Goal: Task Accomplishment & Management: Use online tool/utility

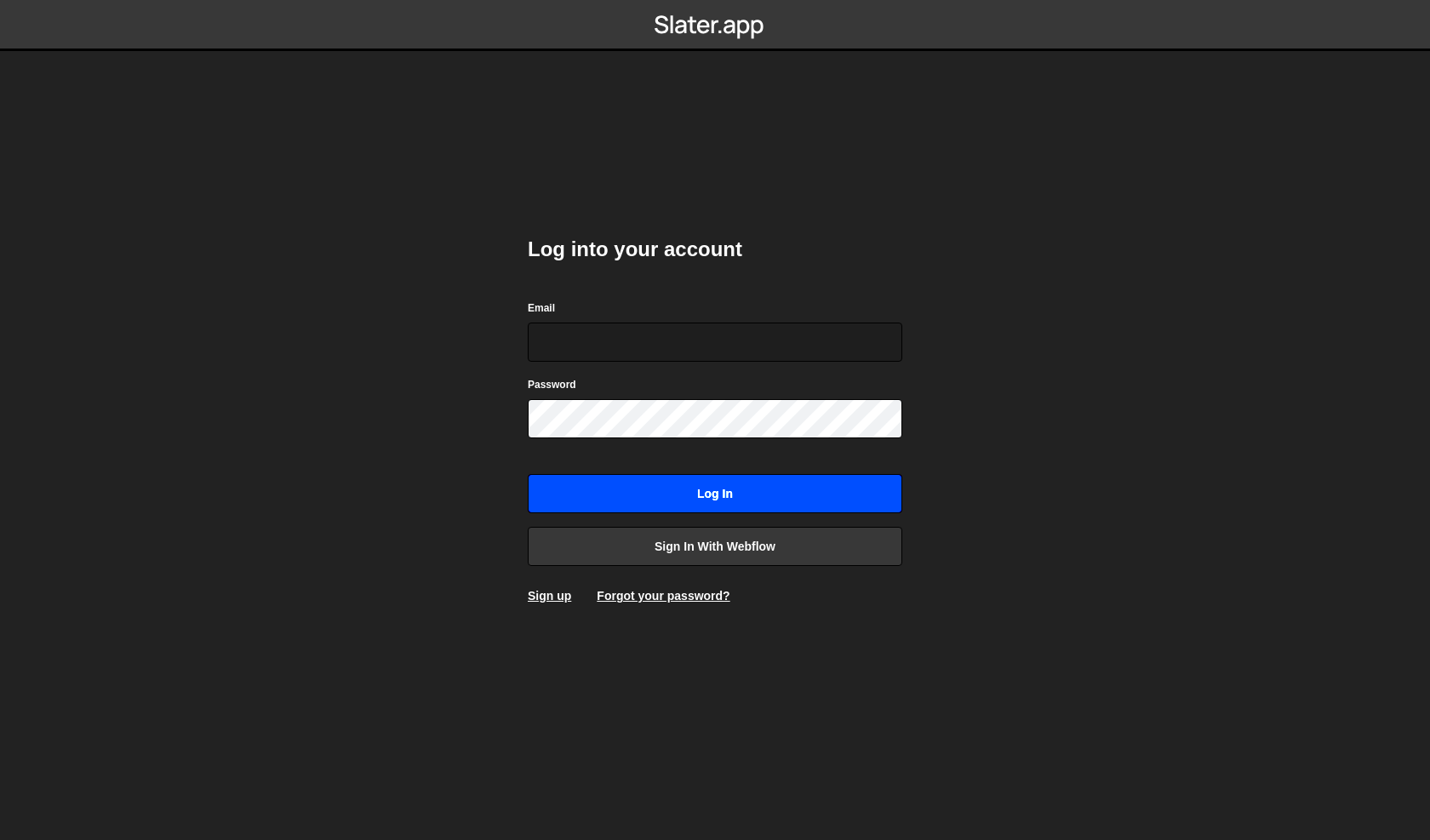
type input "[PERSON_NAME][EMAIL_ADDRESS][DOMAIN_NAME]"
click at [684, 489] on input "Log in" at bounding box center [715, 494] width 374 height 39
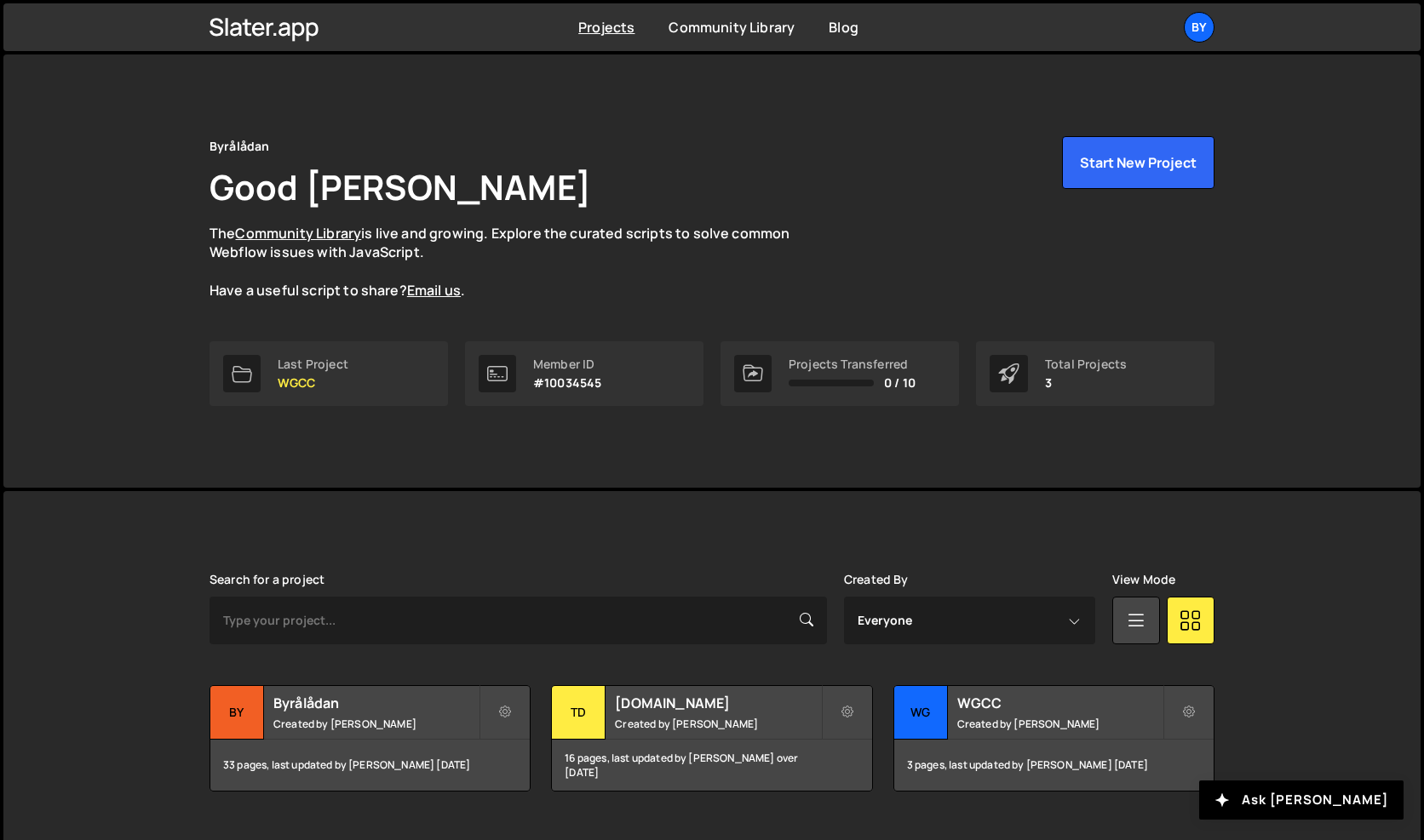
scroll to position [37, 0]
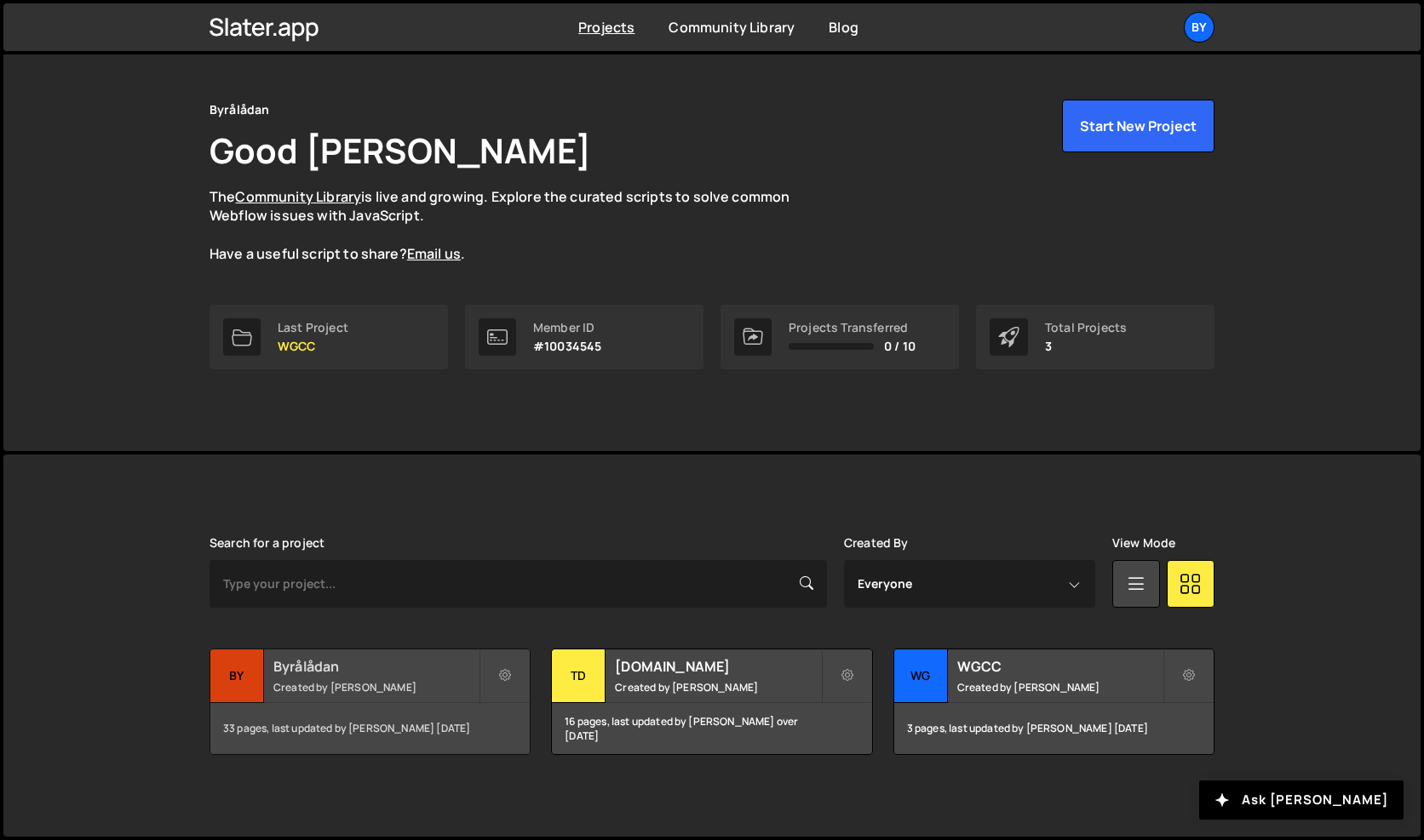
click at [373, 659] on h2 "Byrålådan" at bounding box center [376, 666] width 206 height 19
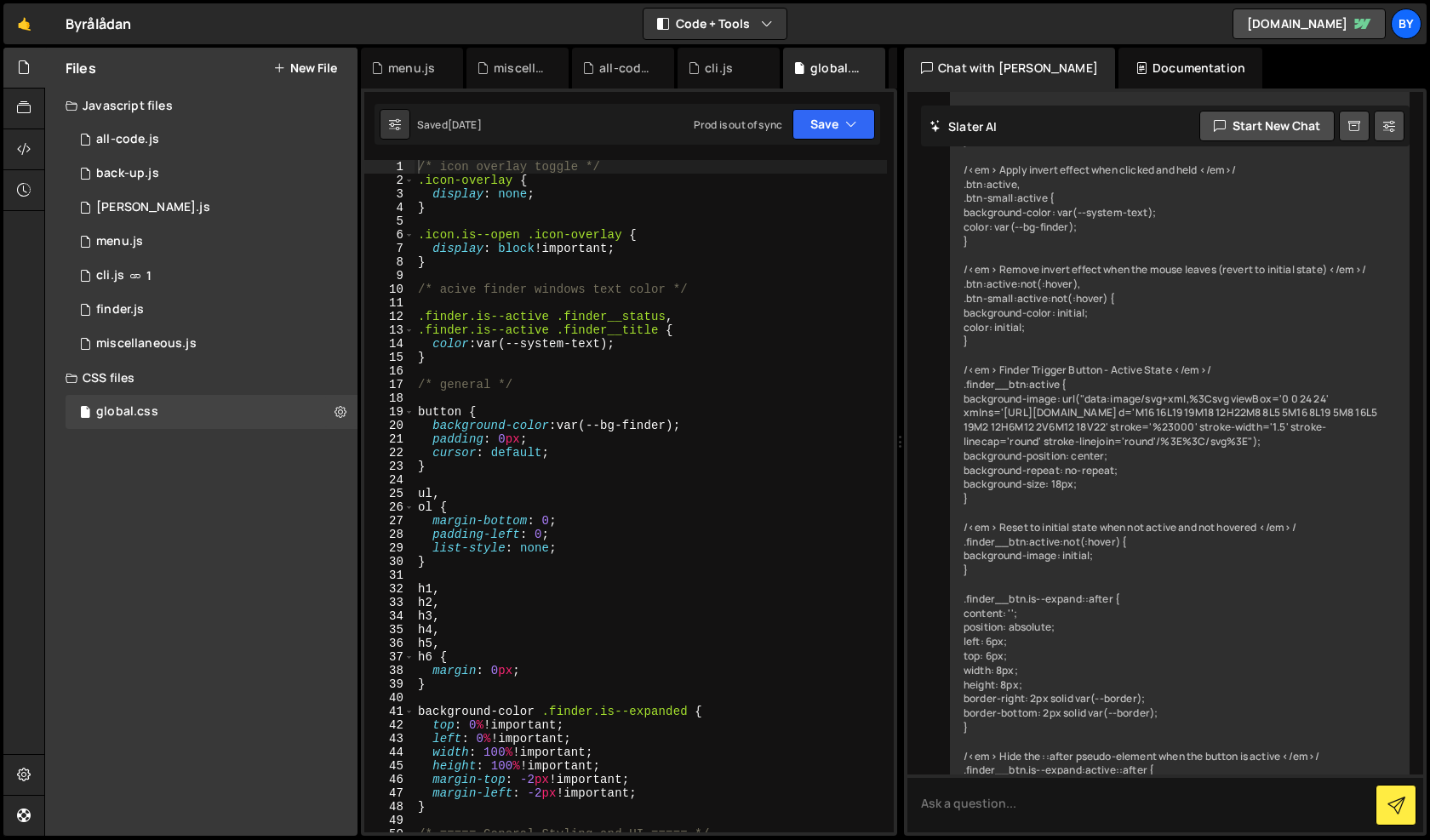
scroll to position [10777, 0]
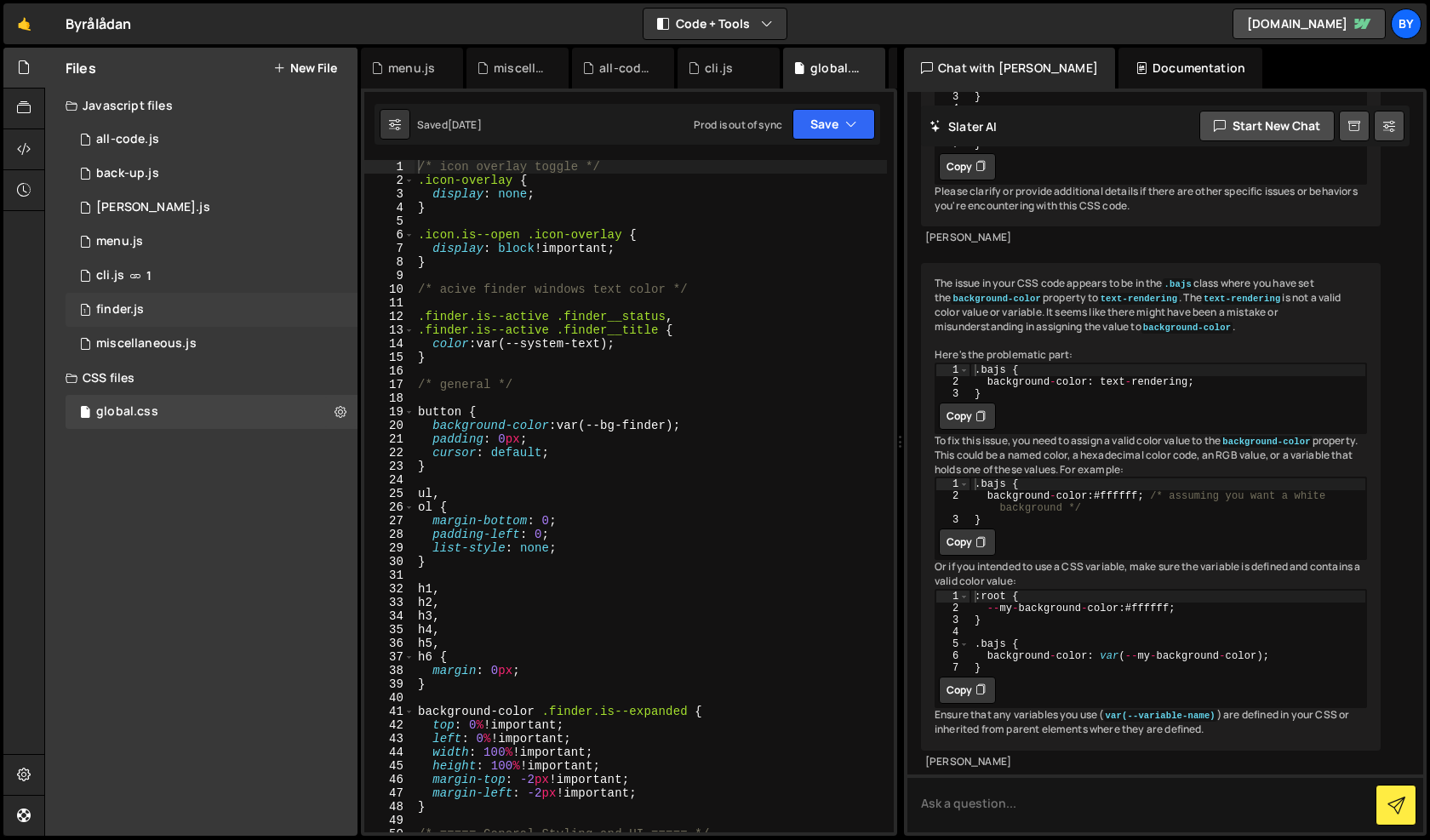
click at [151, 299] on div "1 finder.js 0" at bounding box center [211, 310] width 292 height 34
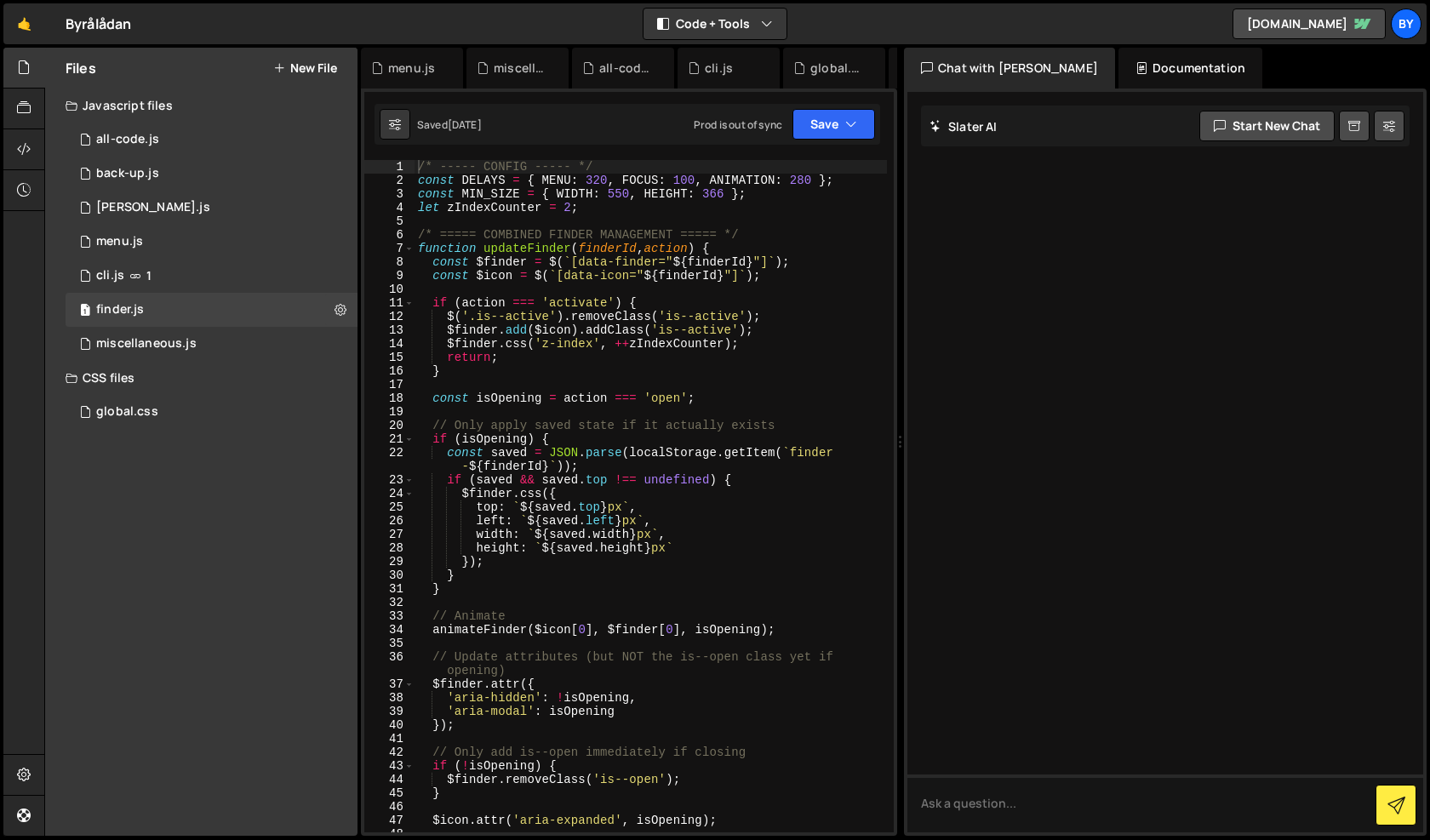
scroll to position [0, 0]
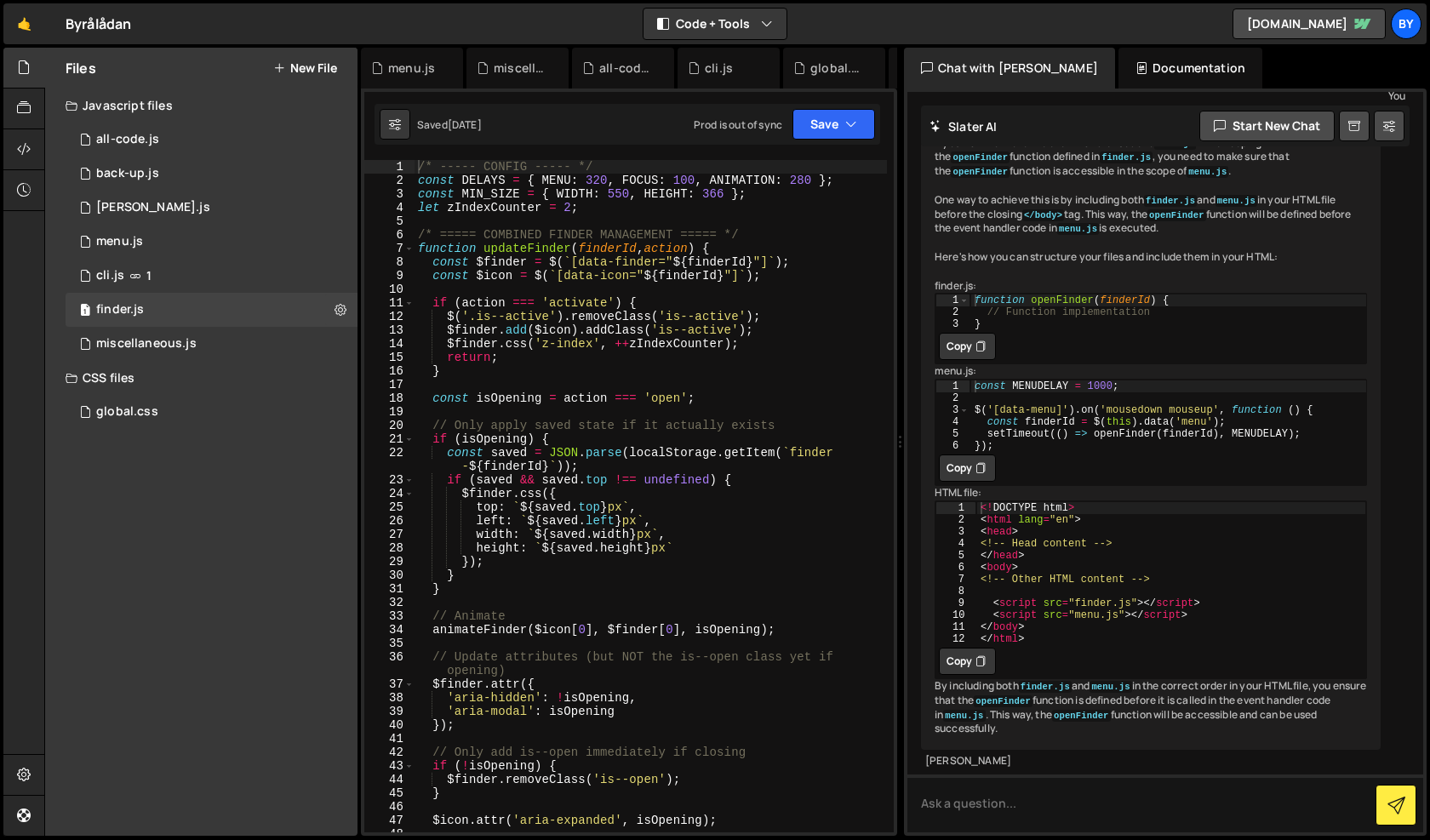
click at [548, 384] on div "/* ----- CONFIG ----- */ const DELAYS = { MENU : 320 , FOCUS : 100 , ANIMATION …" at bounding box center [651, 509] width 473 height 700
type textarea "});"
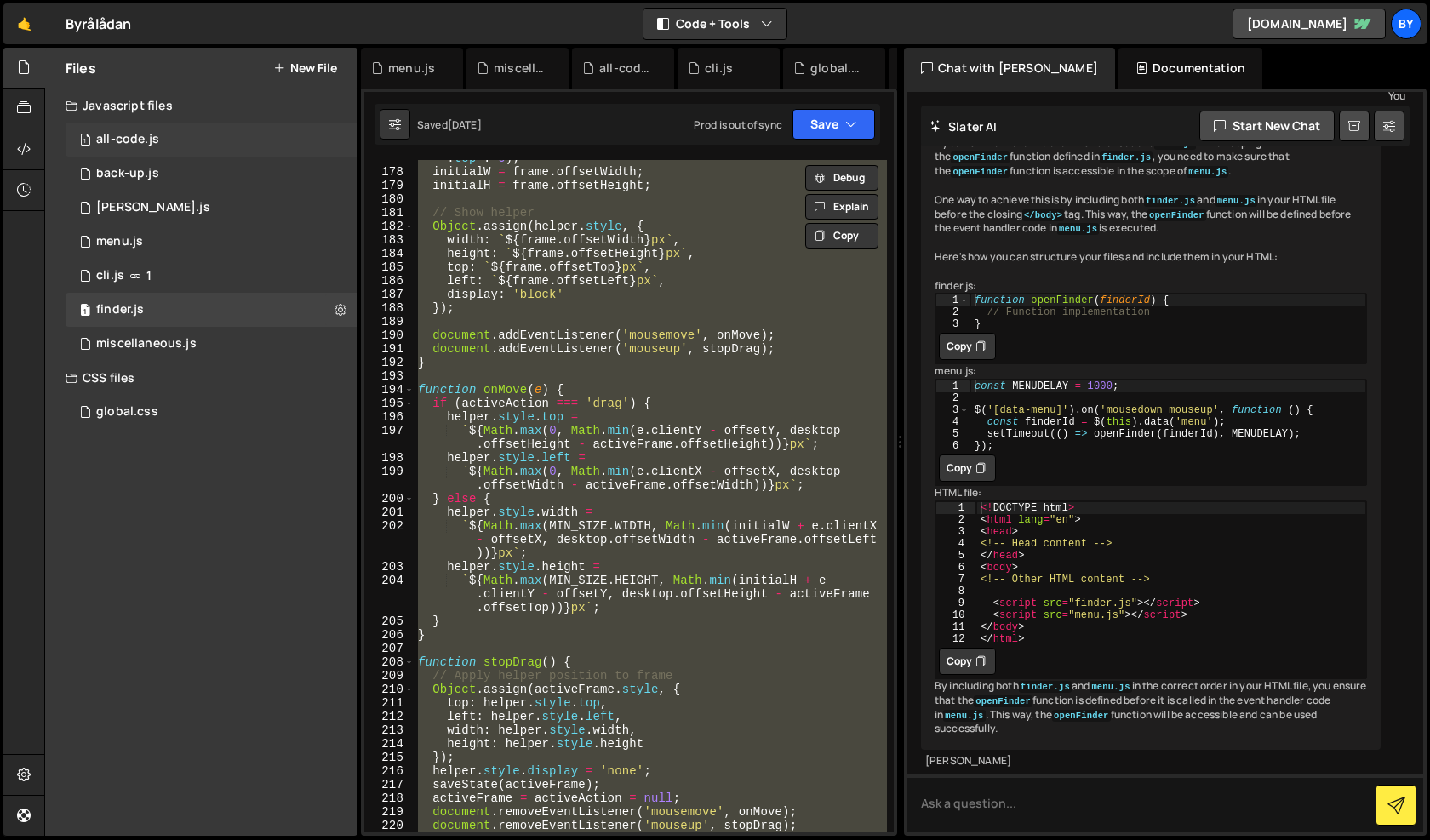
scroll to position [2719, 0]
click at [225, 175] on div "1 back-up.js 0" at bounding box center [211, 173] width 292 height 34
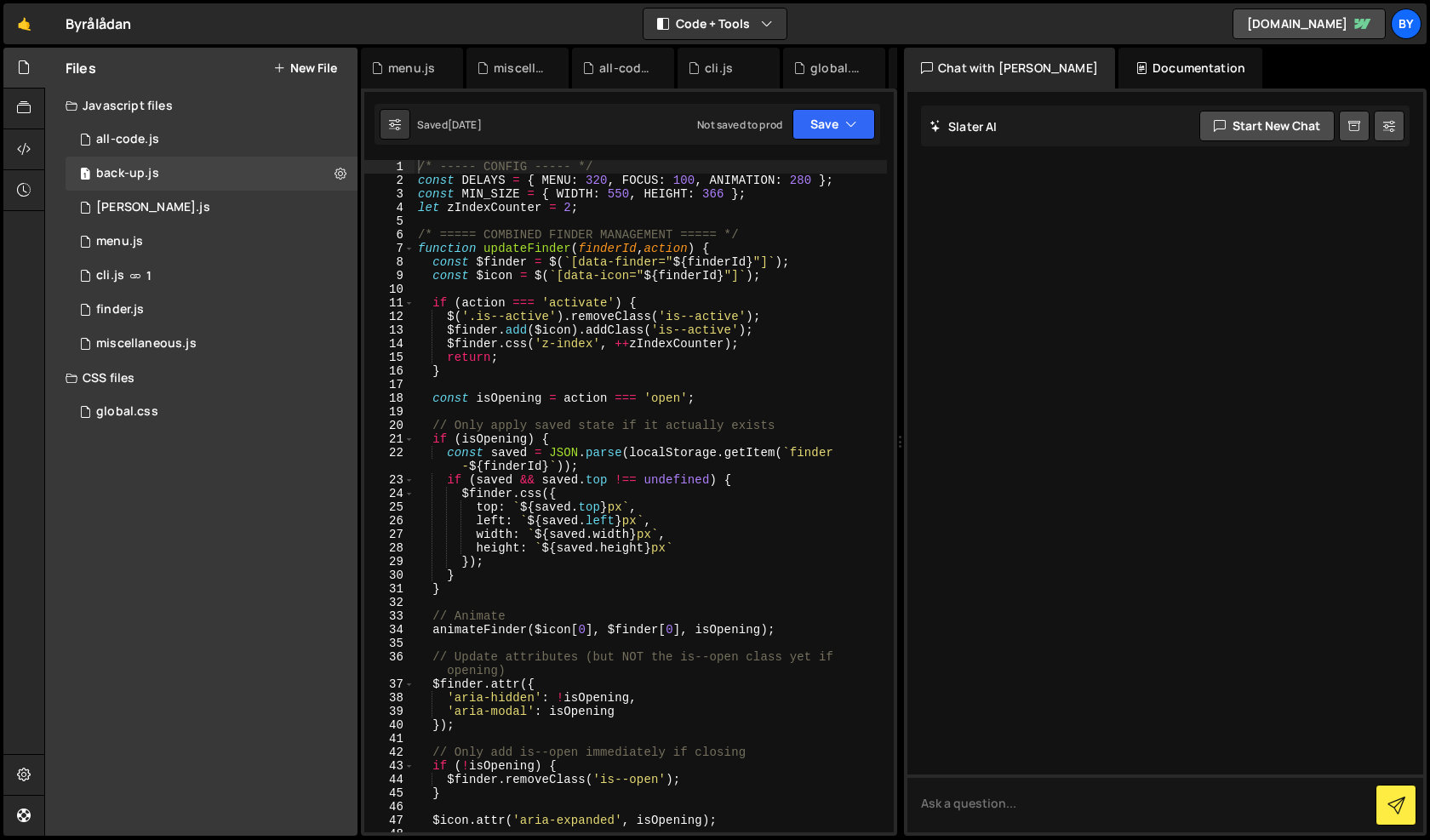
scroll to position [0, 0]
click at [698, 413] on div "/* ----- CONFIG ----- */ const DELAYS = { MENU : 320 , FOCUS : 100 , ANIMATION …" at bounding box center [651, 509] width 473 height 700
type textarea "});"
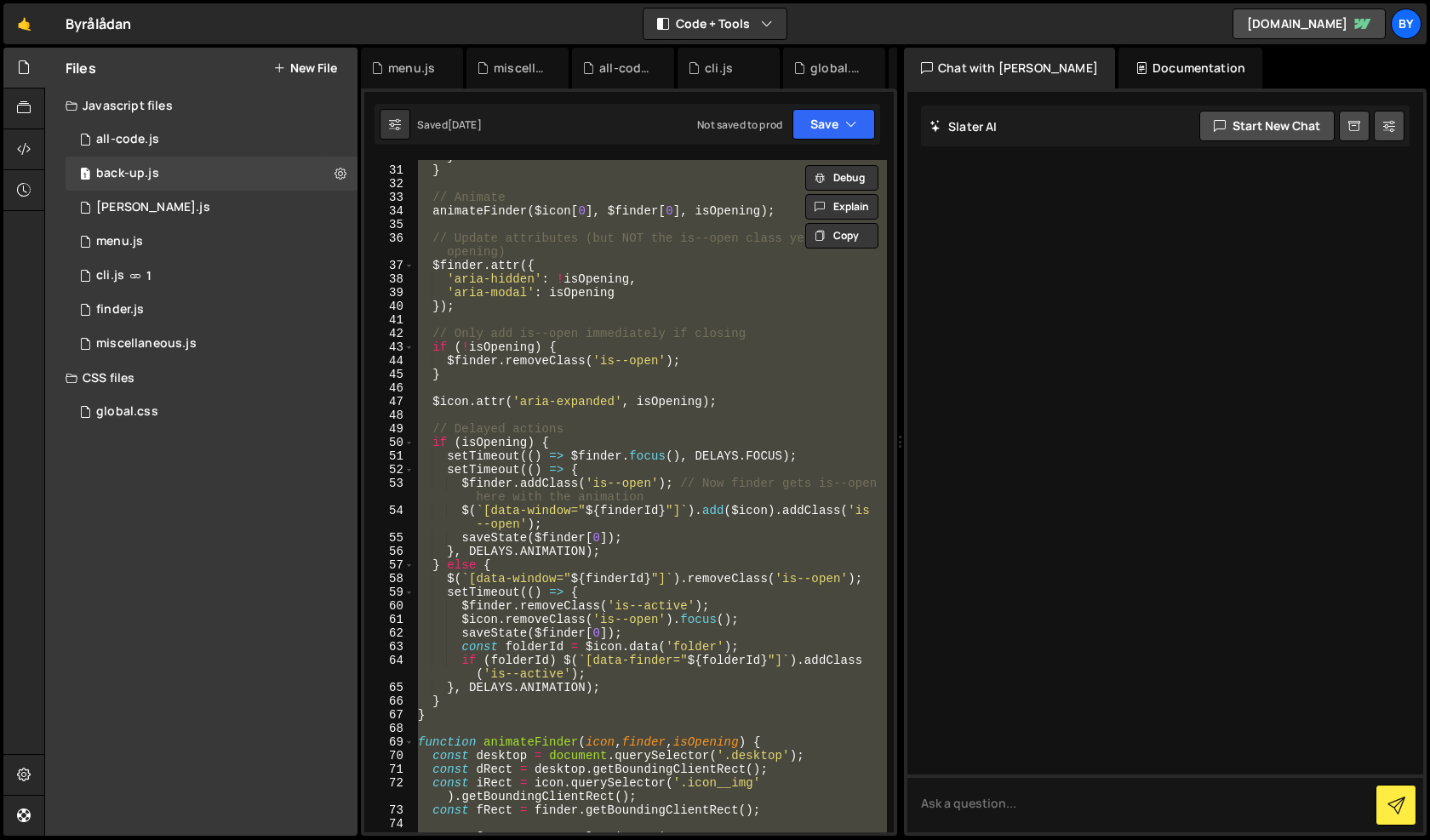
paste textarea
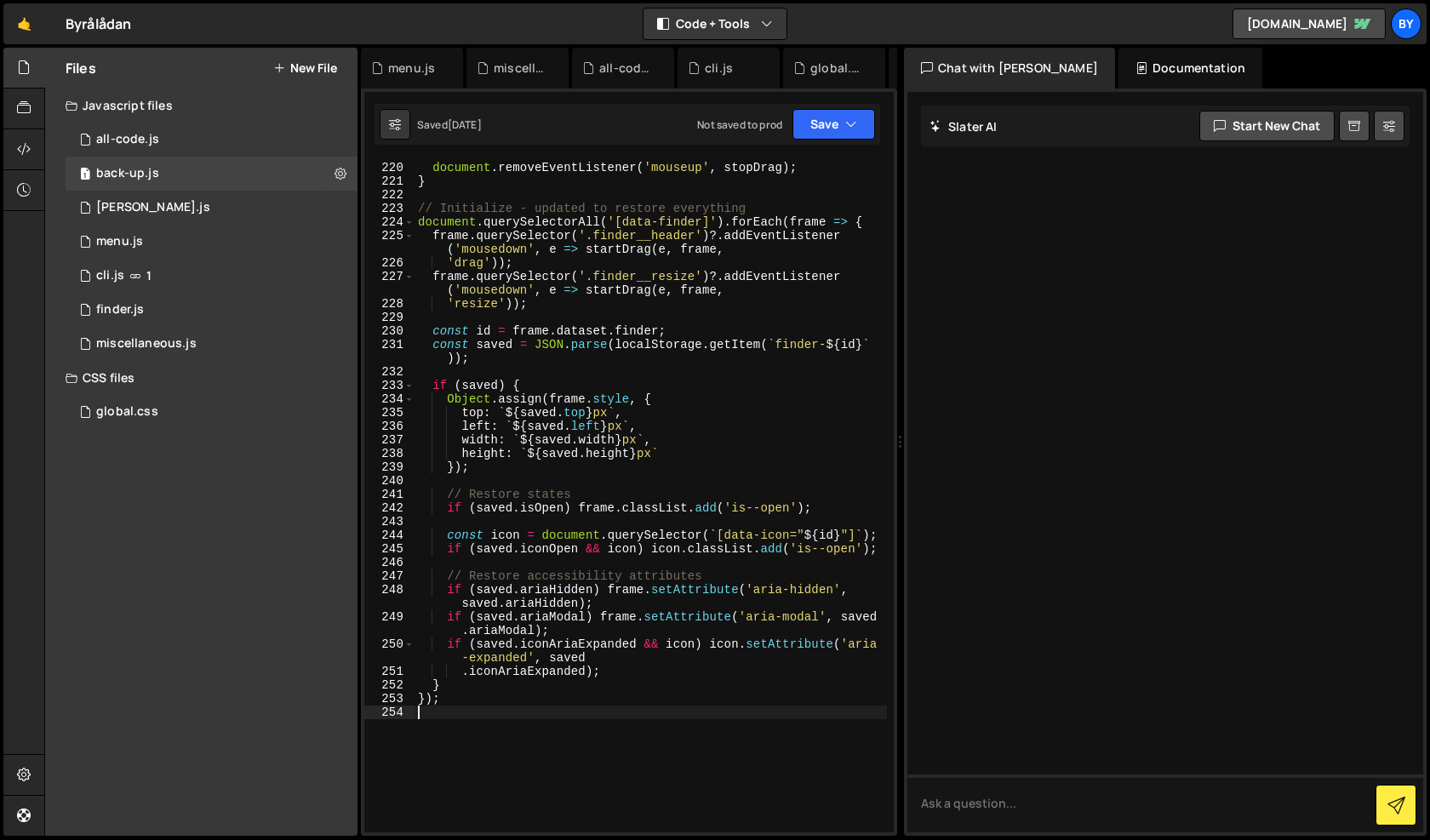
scroll to position [3405, 0]
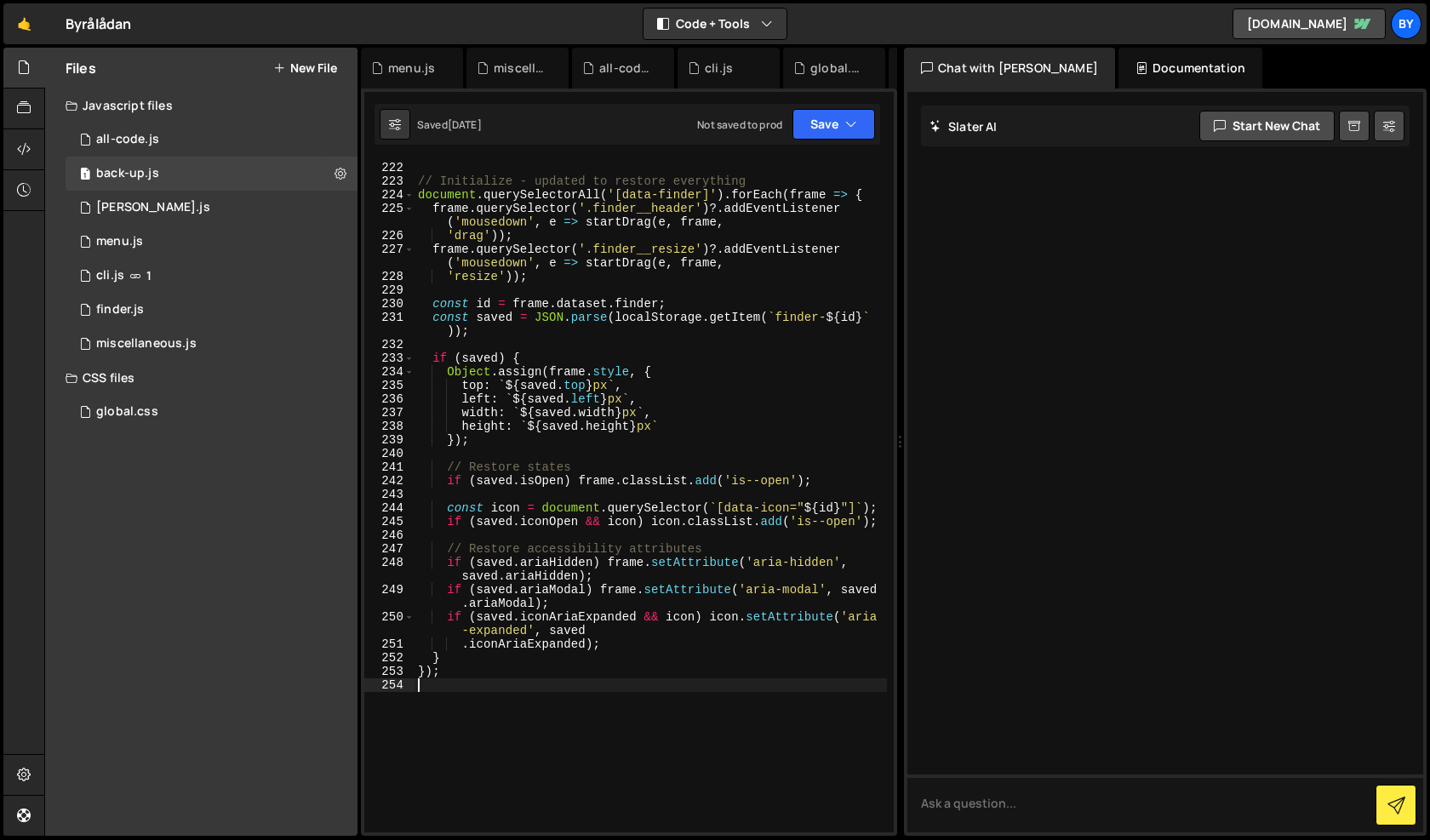
type textarea "});"
click at [843, 130] on button "Save" at bounding box center [834, 124] width 82 height 30
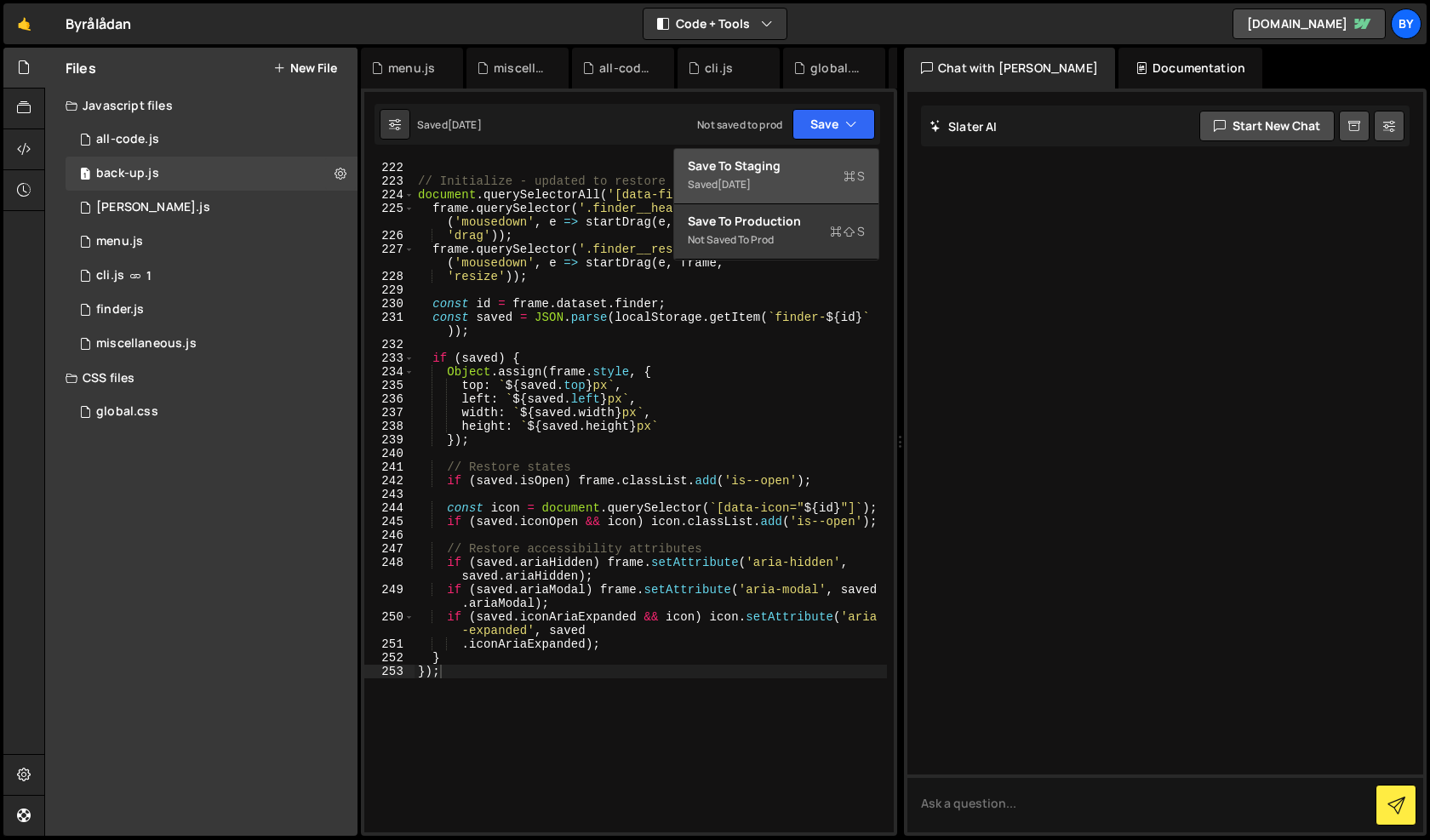
click at [797, 179] on div "Saved [DATE]" at bounding box center [777, 184] width 177 height 21
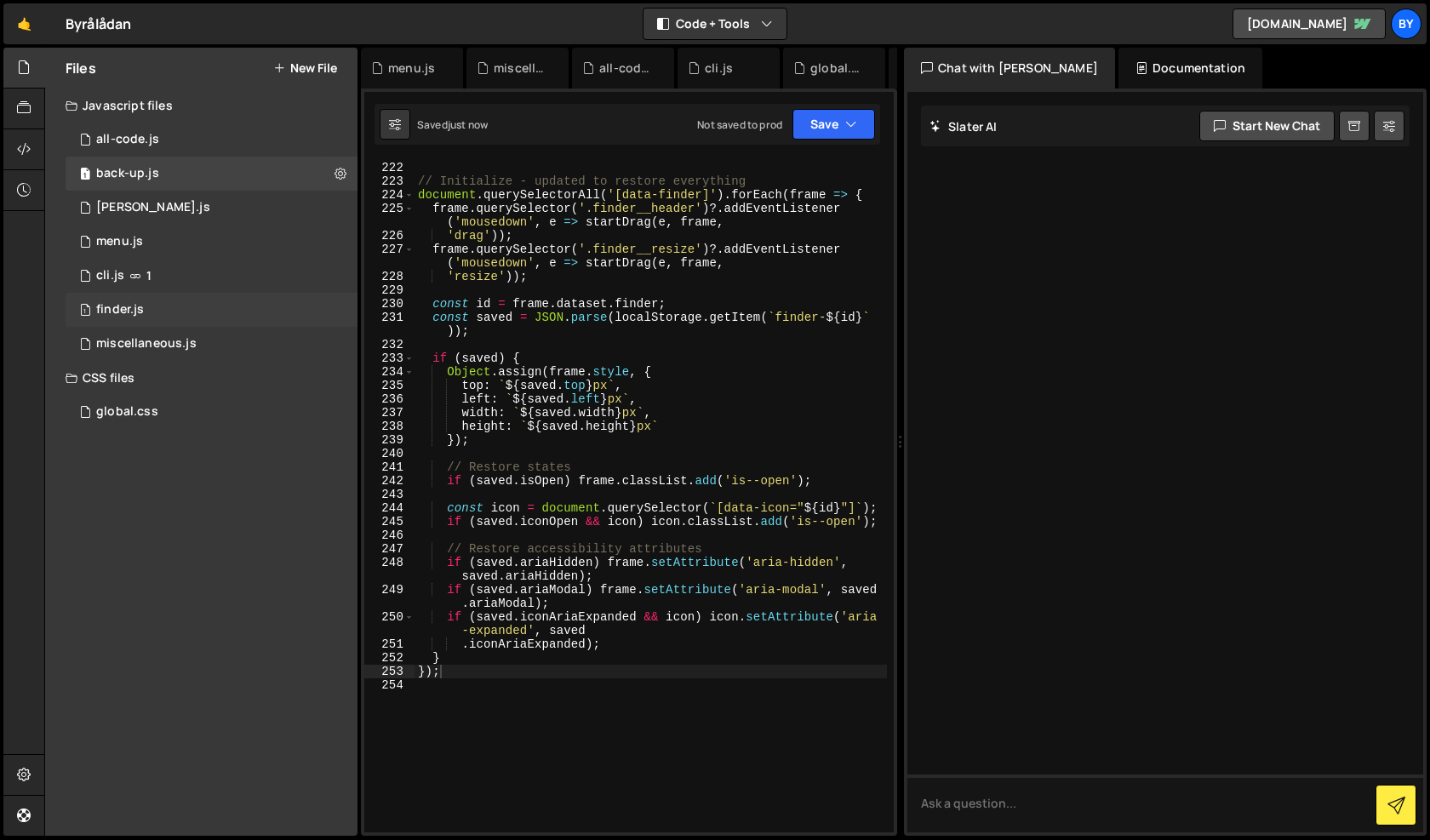
click at [197, 306] on div "1 finder.js 0" at bounding box center [211, 310] width 292 height 34
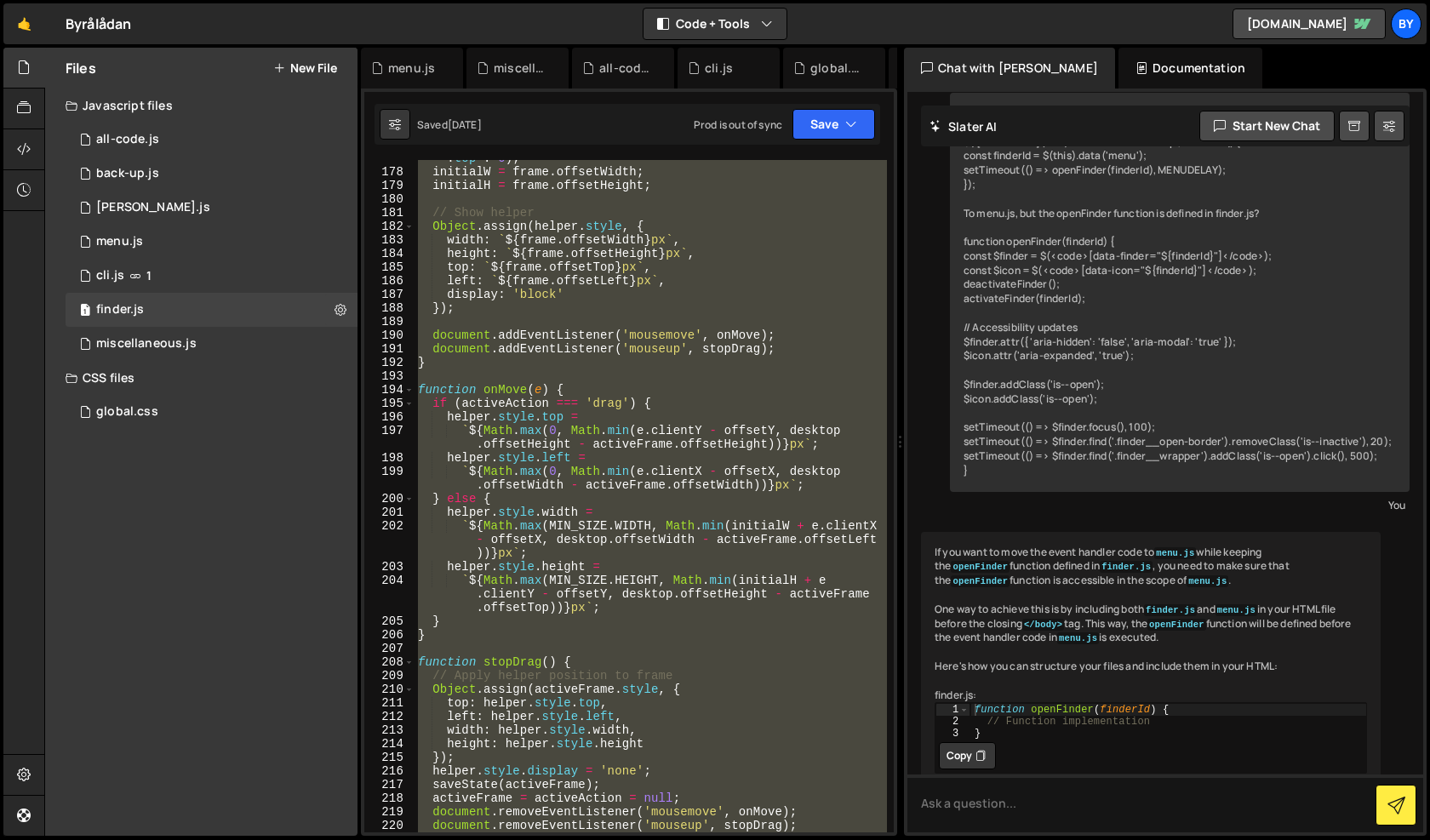
click at [644, 389] on div "offsetY = e . clientY - ( action === 'drag' ? fRect . top - dRect . top : 0 ) ;…" at bounding box center [651, 496] width 473 height 673
type textarea "function onMove(e) {"
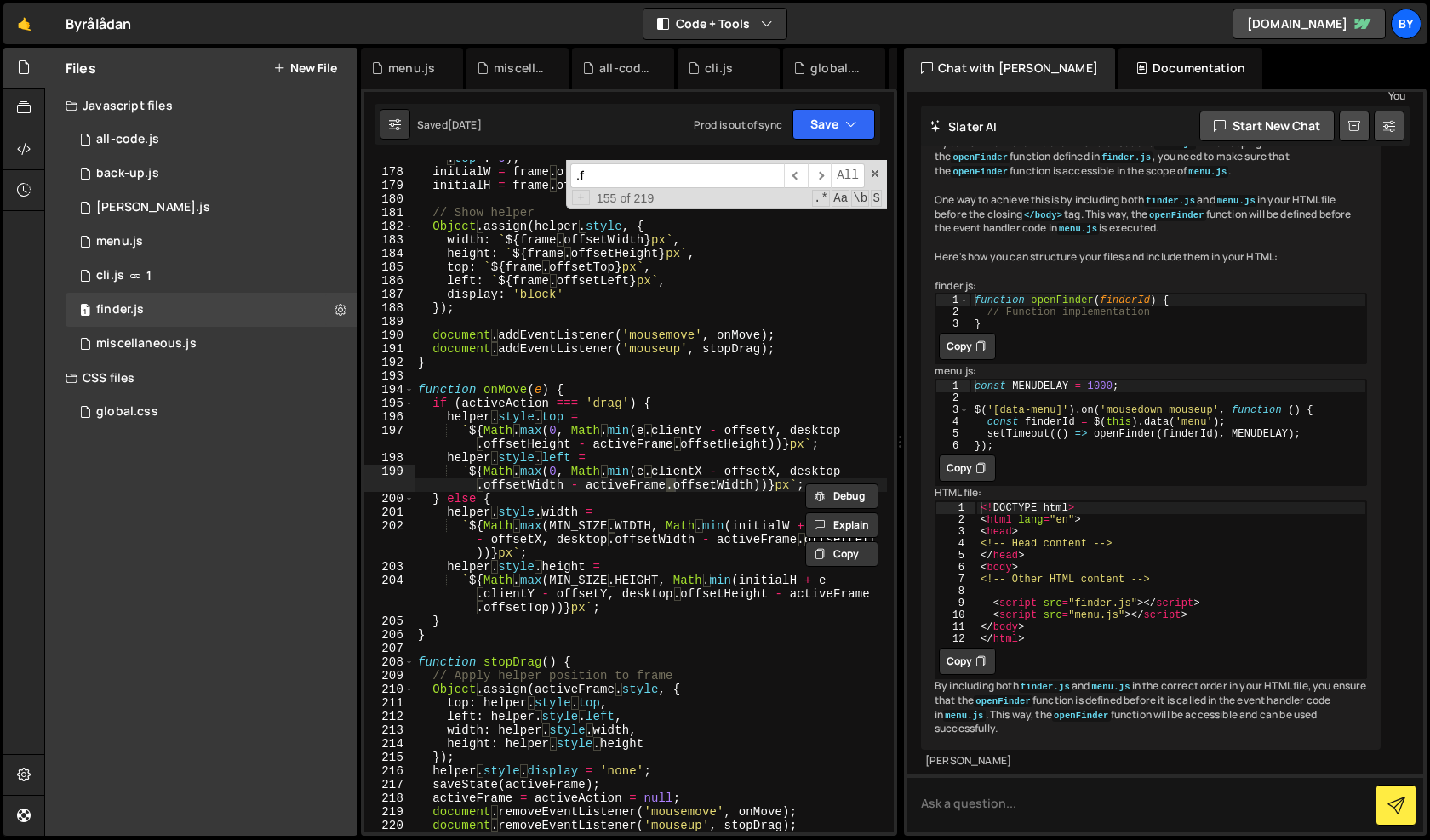
scroll to position [3110, 0]
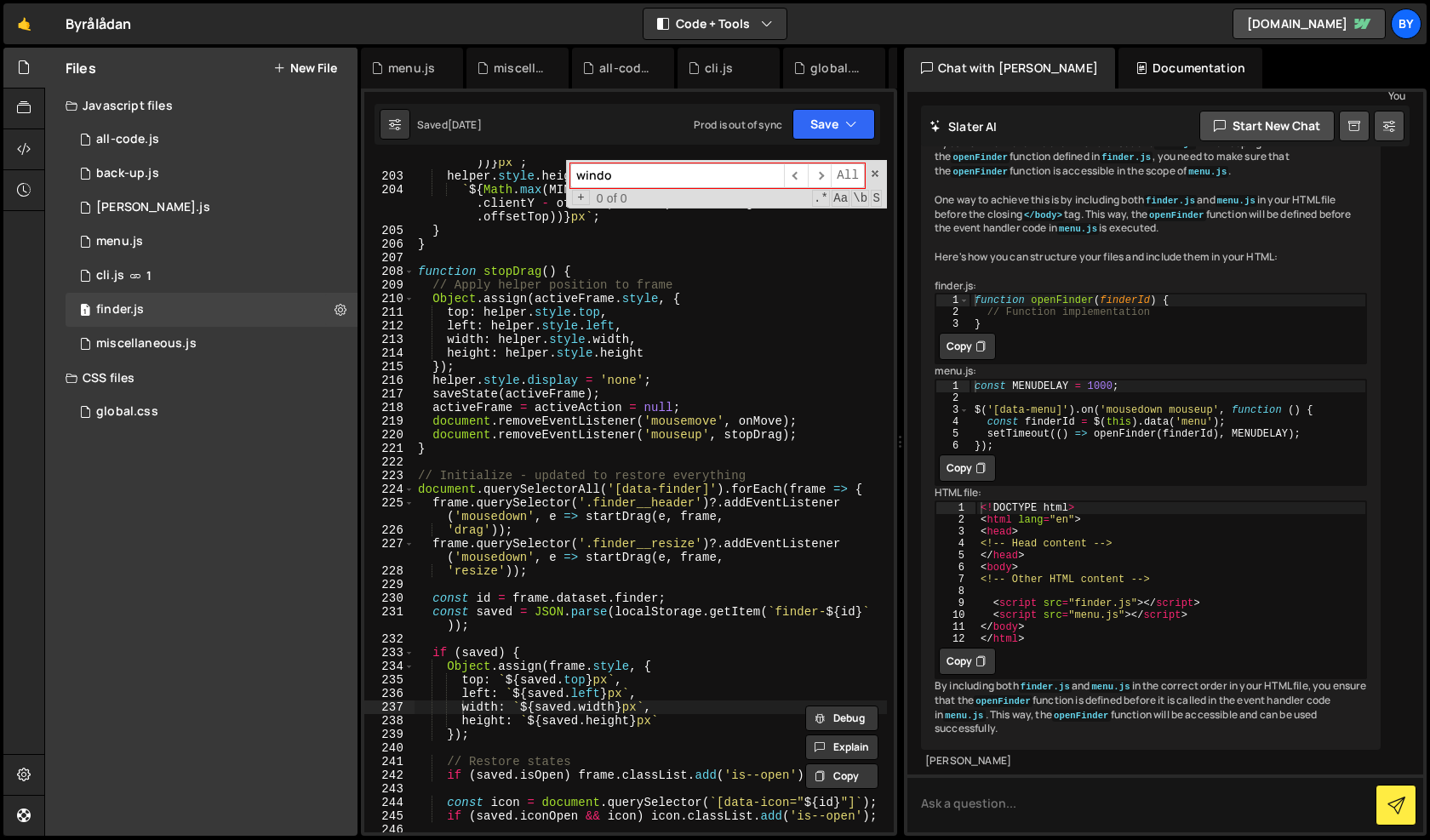
type input "window"
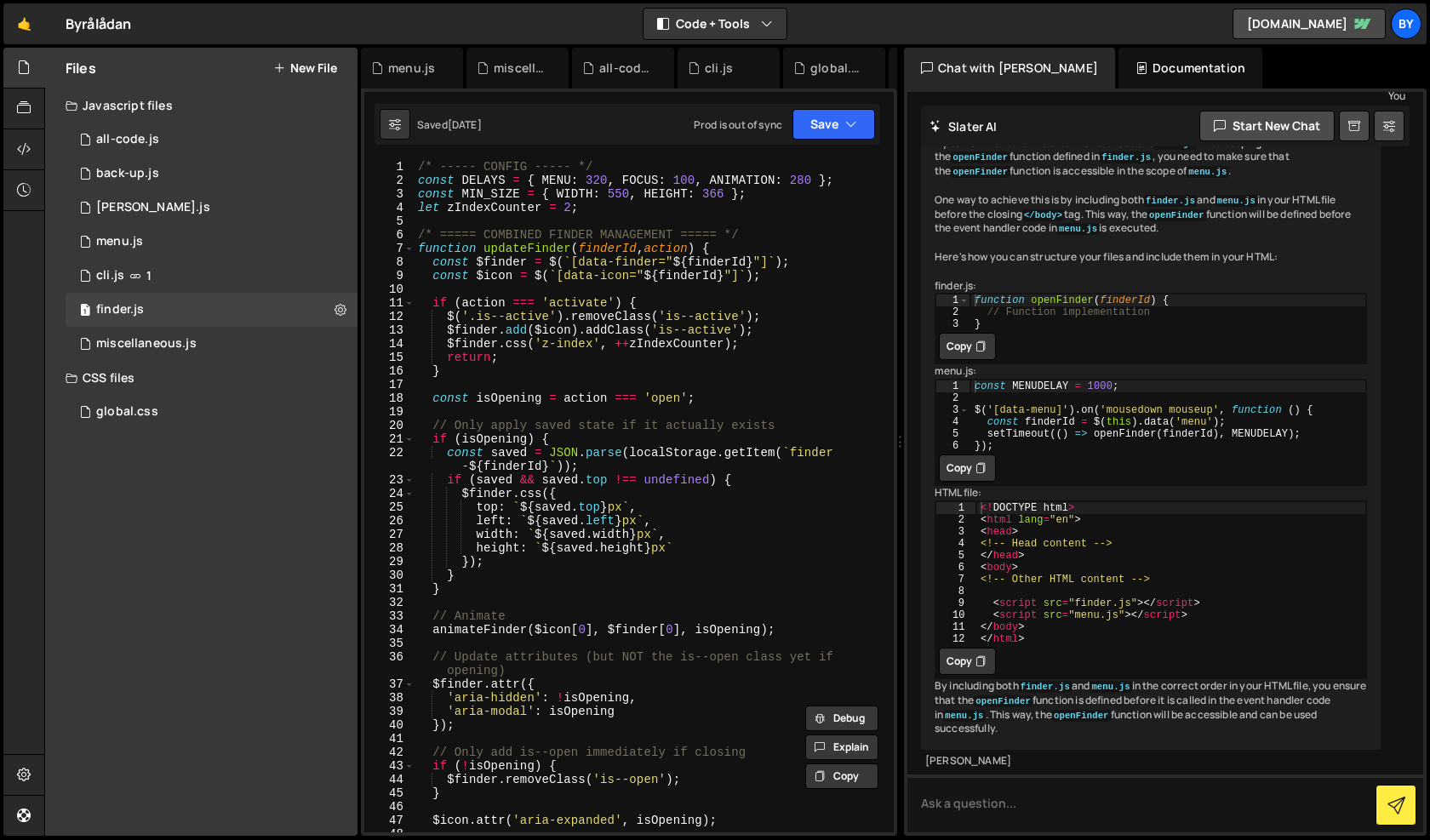
scroll to position [0, 0]
click at [626, 477] on div "/* ----- CONFIG ----- */ const DELAYS = { MENU : 320 , FOCUS : 100 , ANIMATION …" at bounding box center [651, 509] width 473 height 700
click at [754, 402] on div "/* ----- CONFIG ----- */ const DELAYS = { MENU : 320 , FOCUS : 100 , ANIMATION …" at bounding box center [651, 509] width 473 height 700
type textarea "const isOpening = action === 'open';"
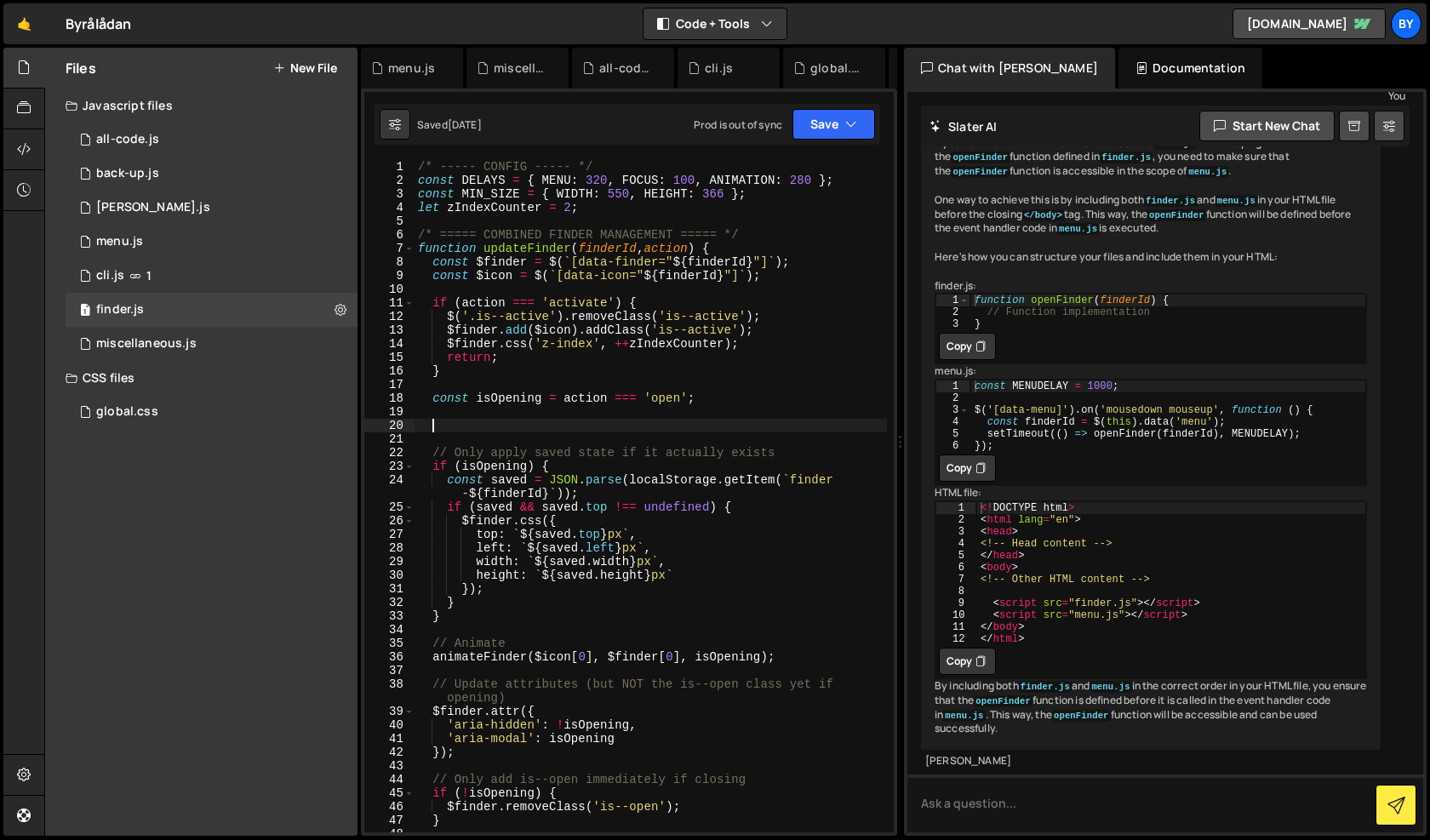
paste textarea
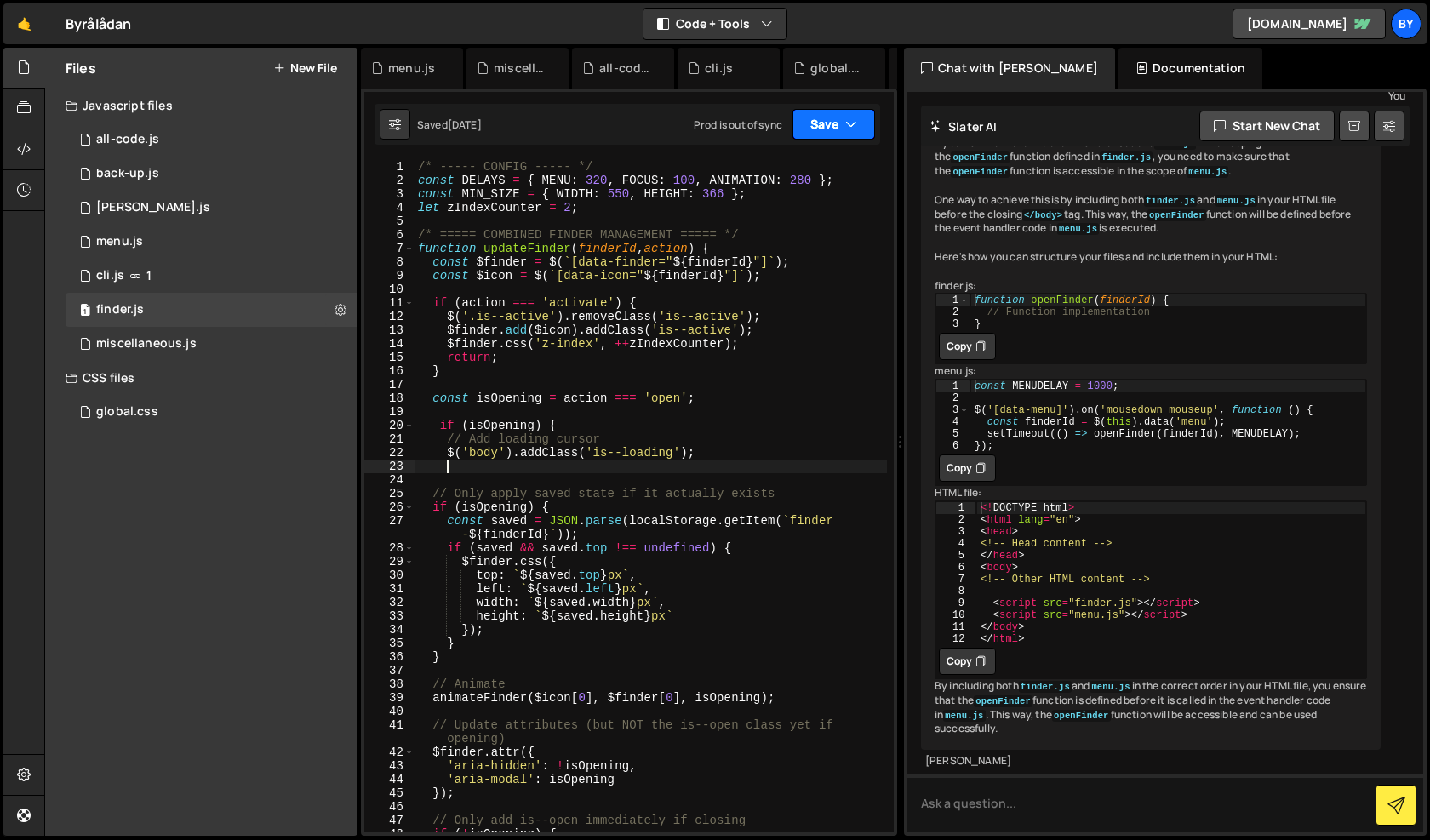
click at [822, 121] on button "Save" at bounding box center [834, 124] width 82 height 30
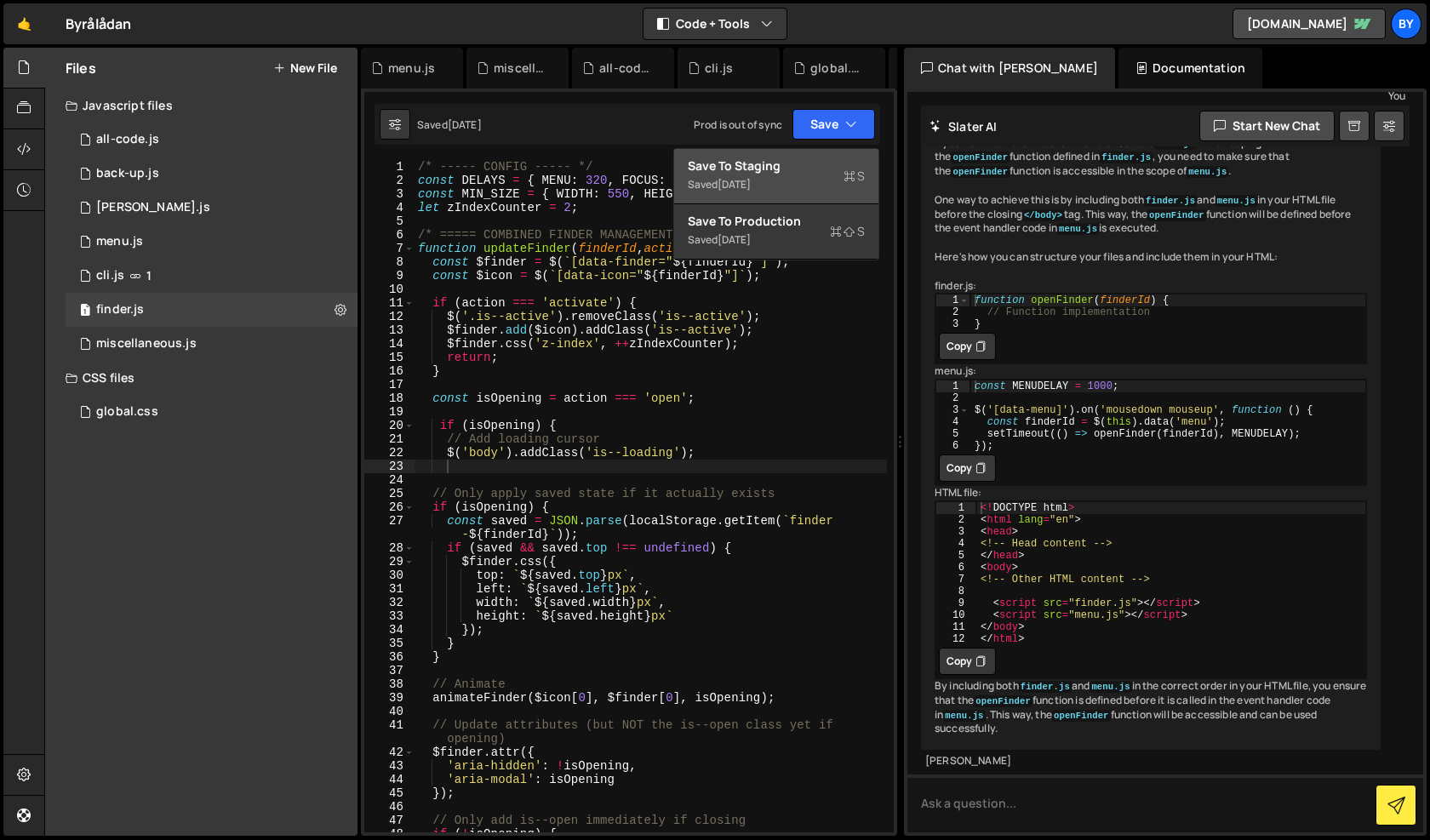
click at [798, 165] on div "Save to Staging S" at bounding box center [777, 165] width 177 height 17
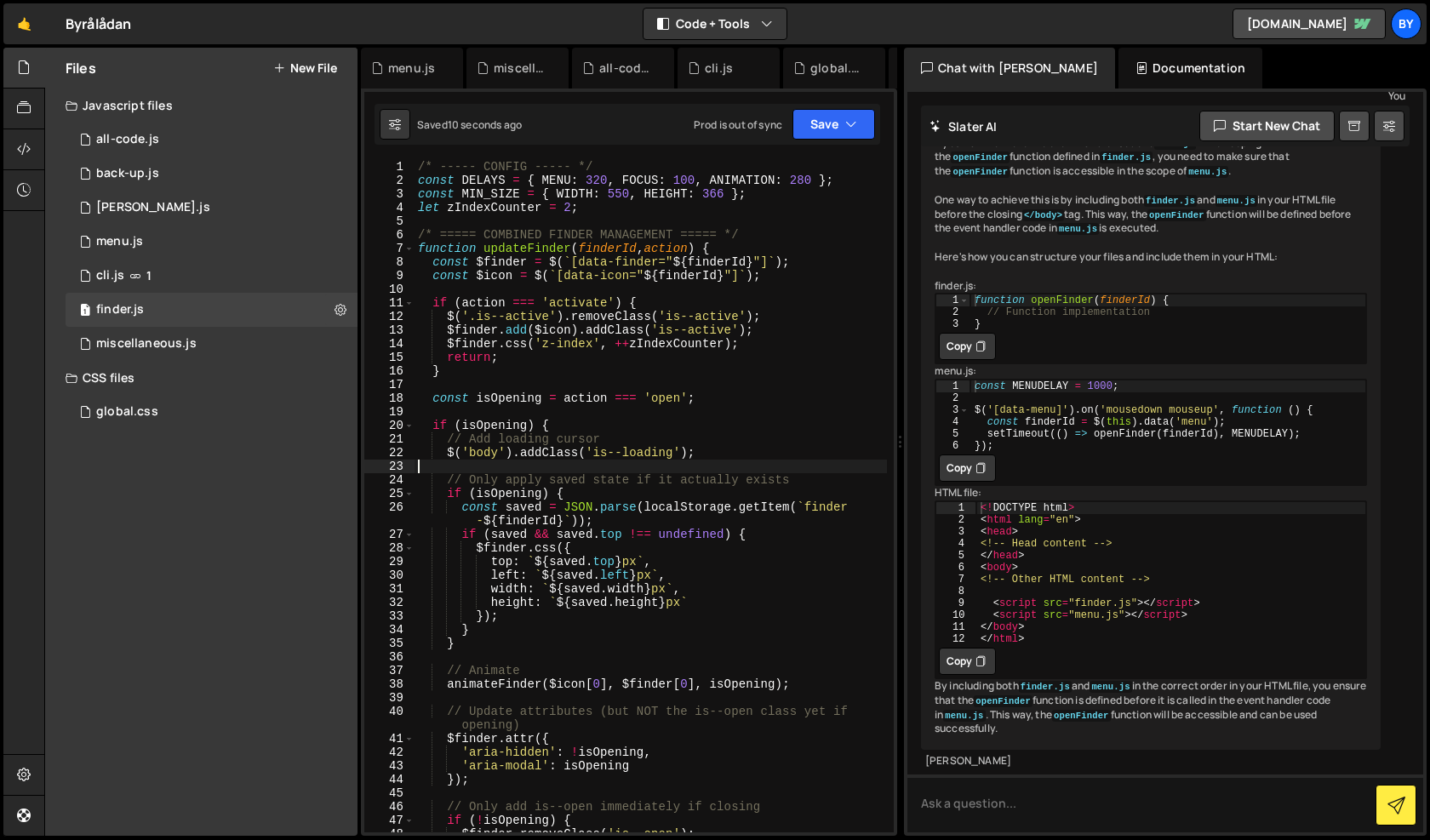
click at [510, 466] on div "/* ----- CONFIG ----- */ const DELAYS = { MENU : 320 , FOCUS : 100 , ANIMATION …" at bounding box center [651, 509] width 473 height 700
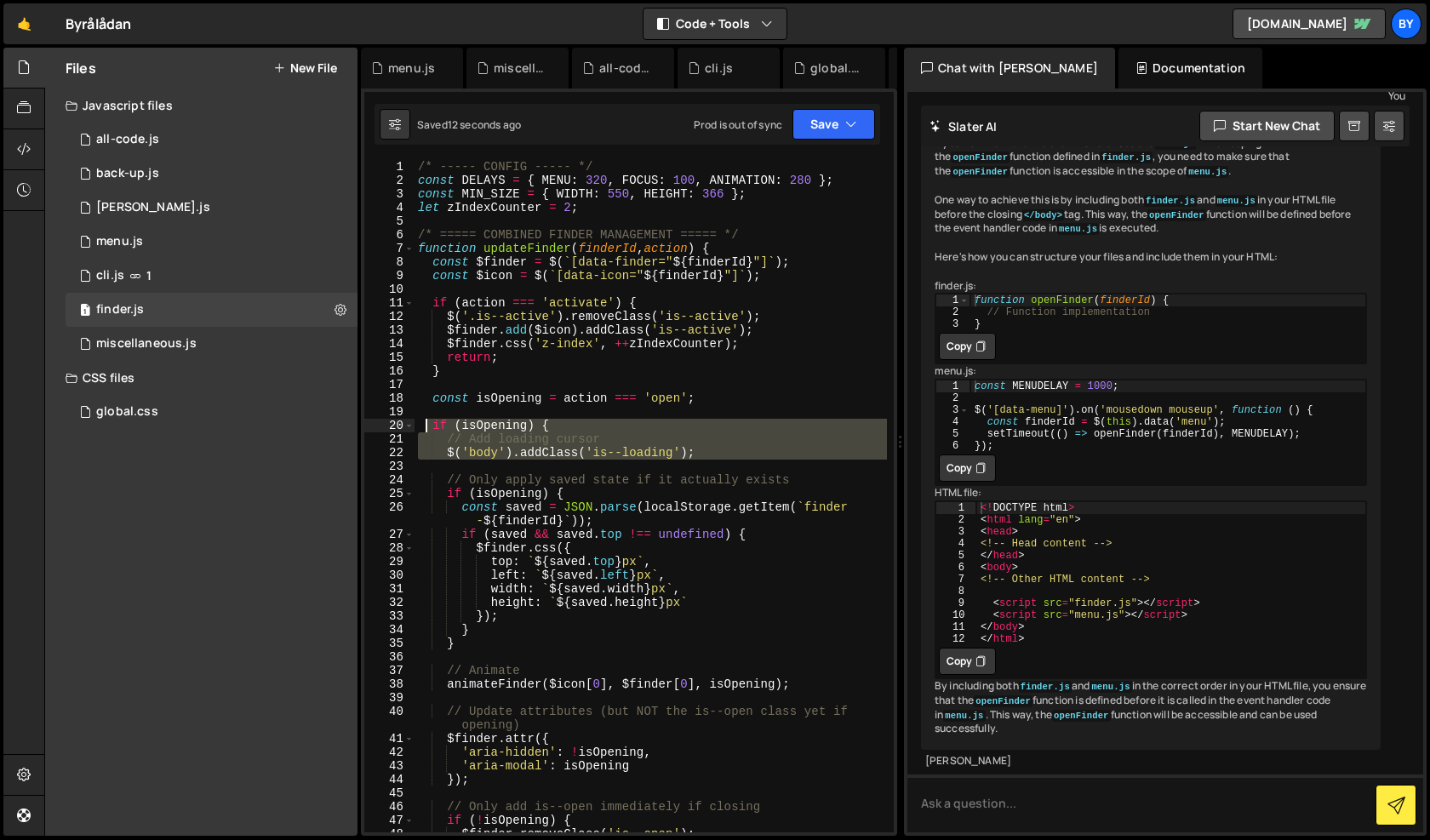
drag, startPoint x: 747, startPoint y: 462, endPoint x: 427, endPoint y: 428, distance: 321.8
click at [427, 428] on div "/* ----- CONFIG ----- */ const DELAYS = { MENU : 320 , FOCUS : 100 , ANIMATION …" at bounding box center [651, 509] width 473 height 700
type textarea "if (isOpening) { // Add loading cursor"
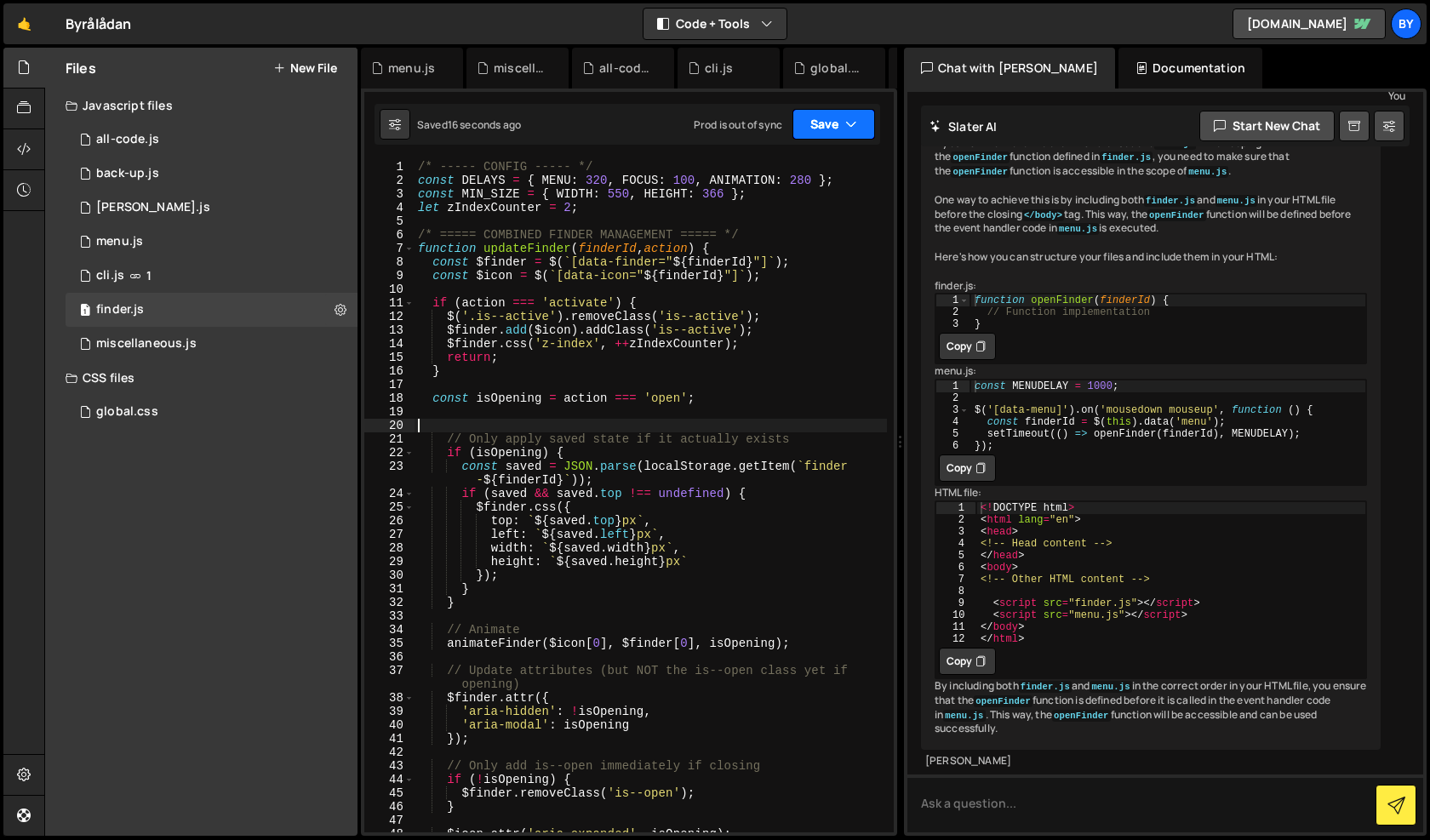
click at [829, 129] on button "Save" at bounding box center [834, 124] width 82 height 30
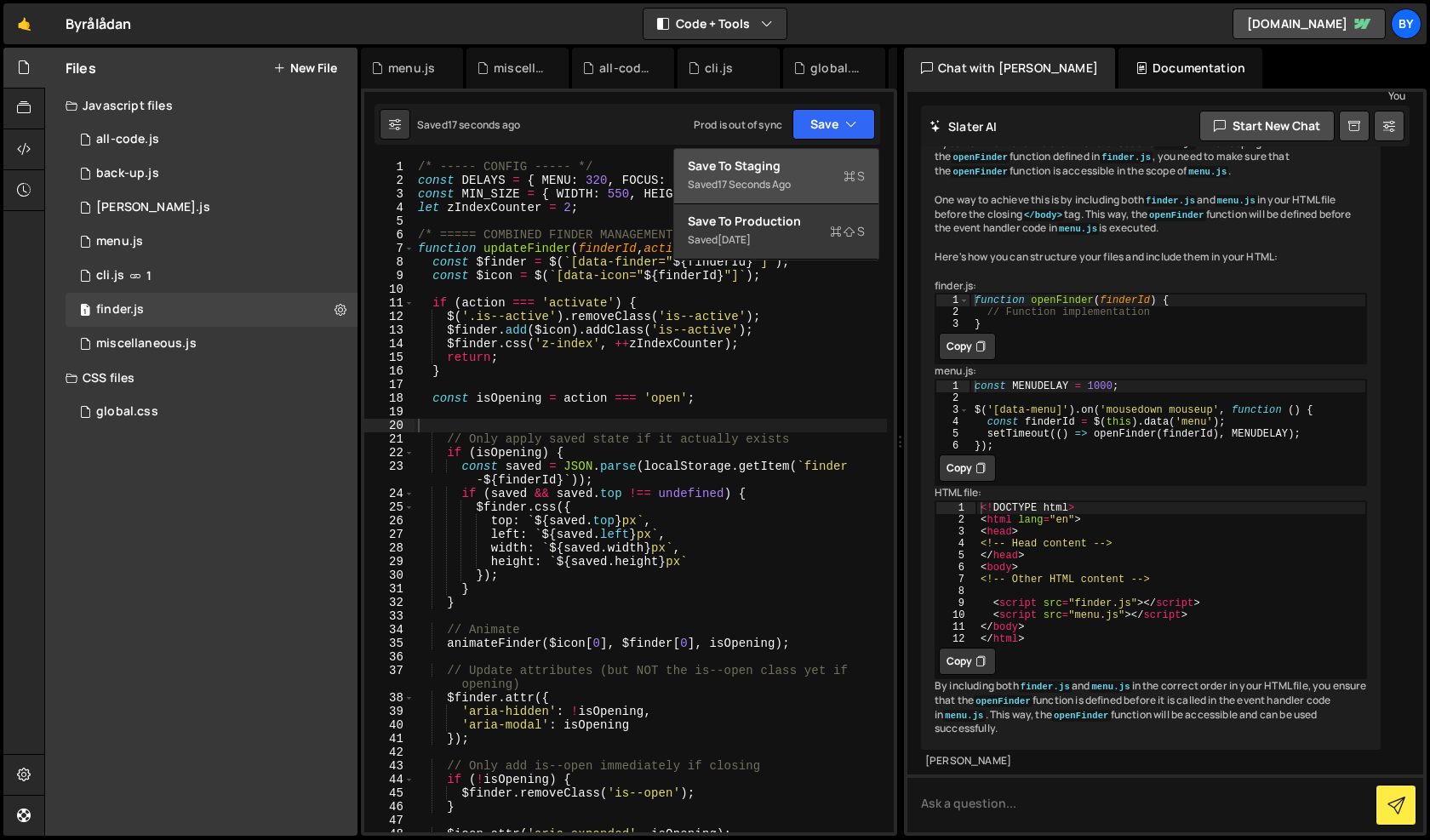
click at [810, 158] on div "Save to Staging S" at bounding box center [777, 165] width 177 height 17
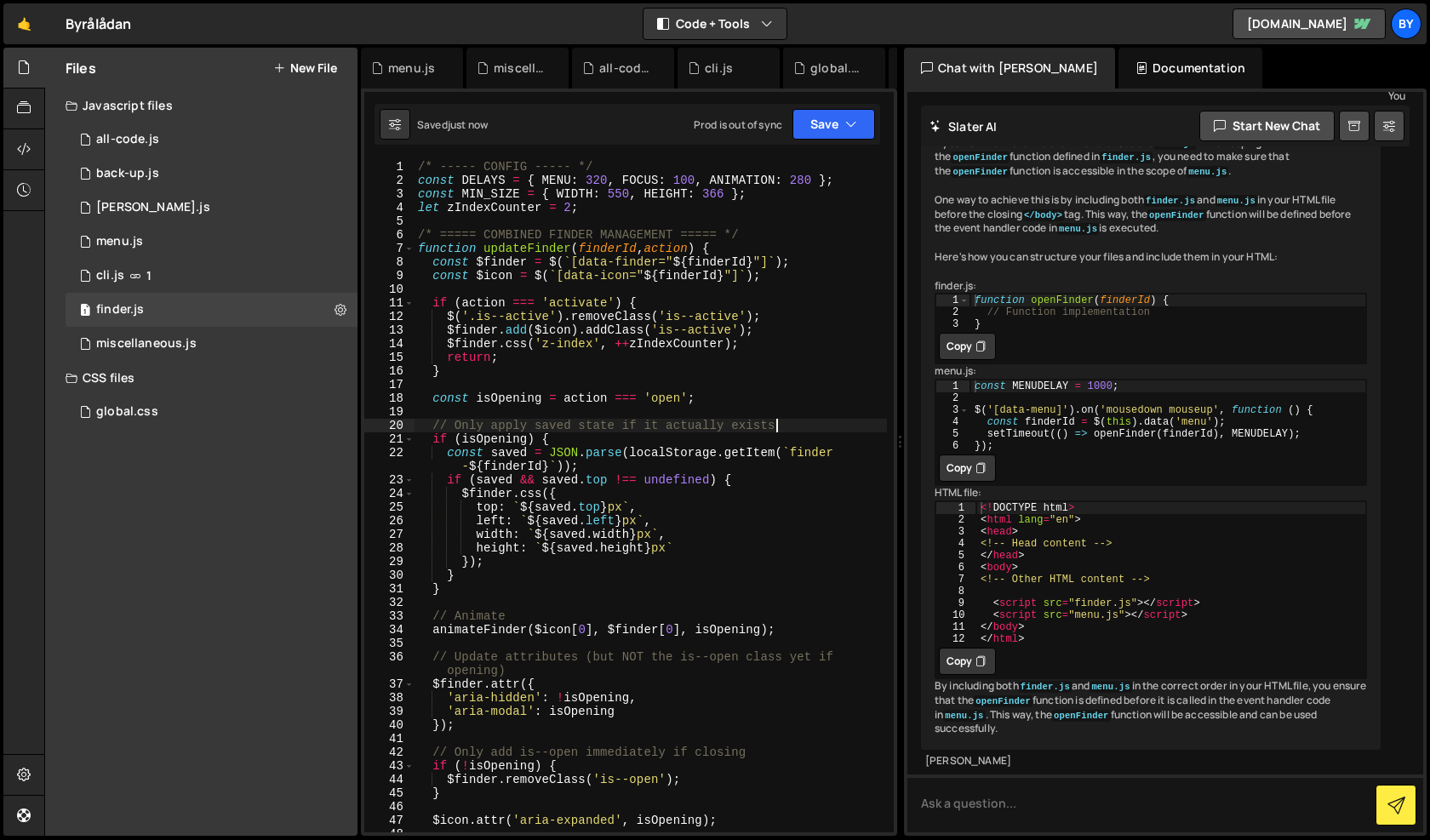
click at [863, 422] on div "/* ----- CONFIG ----- */ const DELAYS = { MENU : 320 , FOCUS : 100 , ANIMATION …" at bounding box center [651, 509] width 473 height 700
click at [817, 405] on div "/* ----- CONFIG ----- */ const DELAYS = { MENU : 320 , FOCUS : 100 , ANIMATION …" at bounding box center [651, 509] width 473 height 700
type textarea "const isOpening = action === 'open';"
click at [782, 399] on div "/* ----- CONFIG ----- */ const DELAYS = { MENU : 320 , FOCUS : 100 , ANIMATION …" at bounding box center [651, 509] width 473 height 700
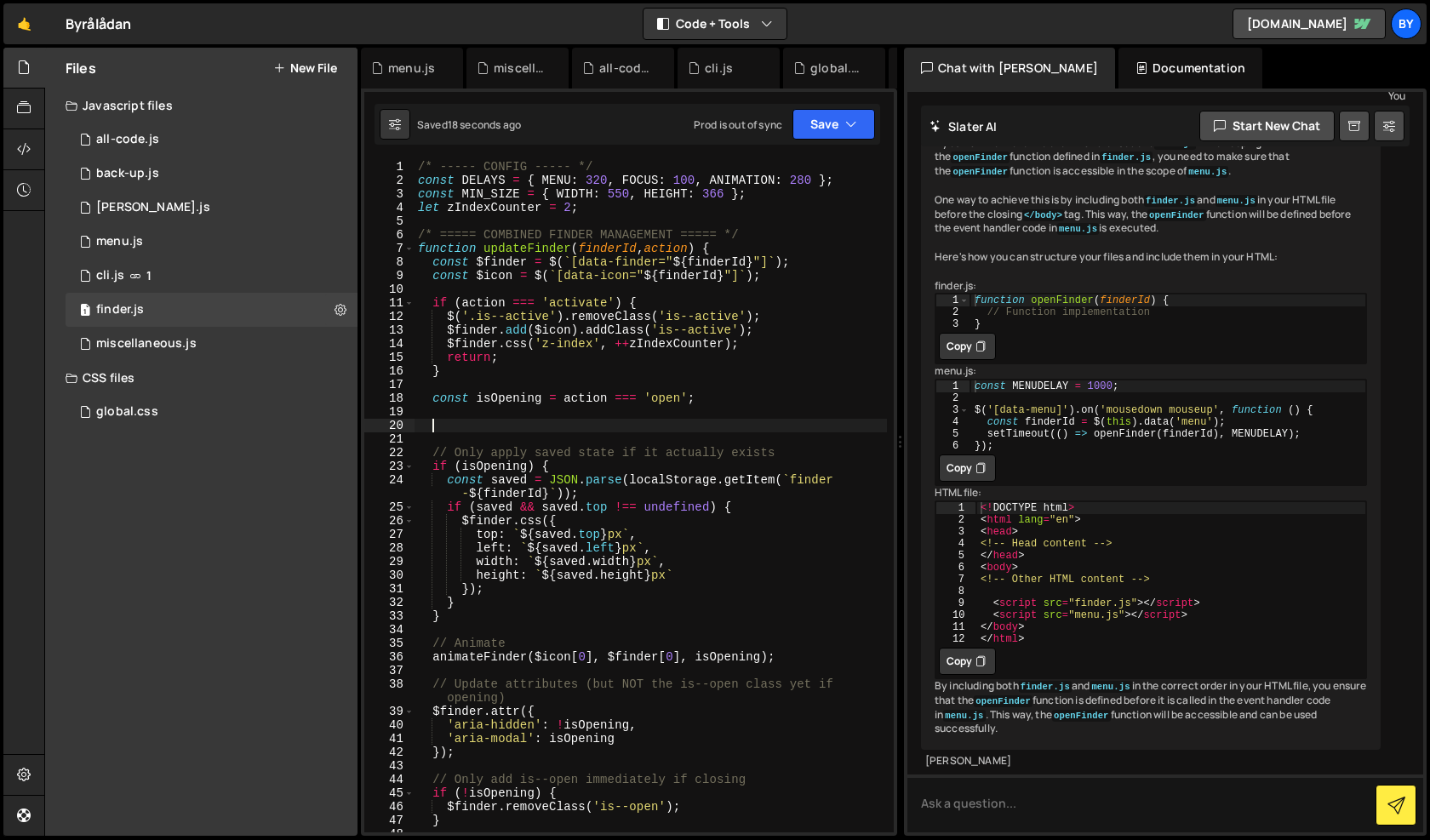
paste textarea
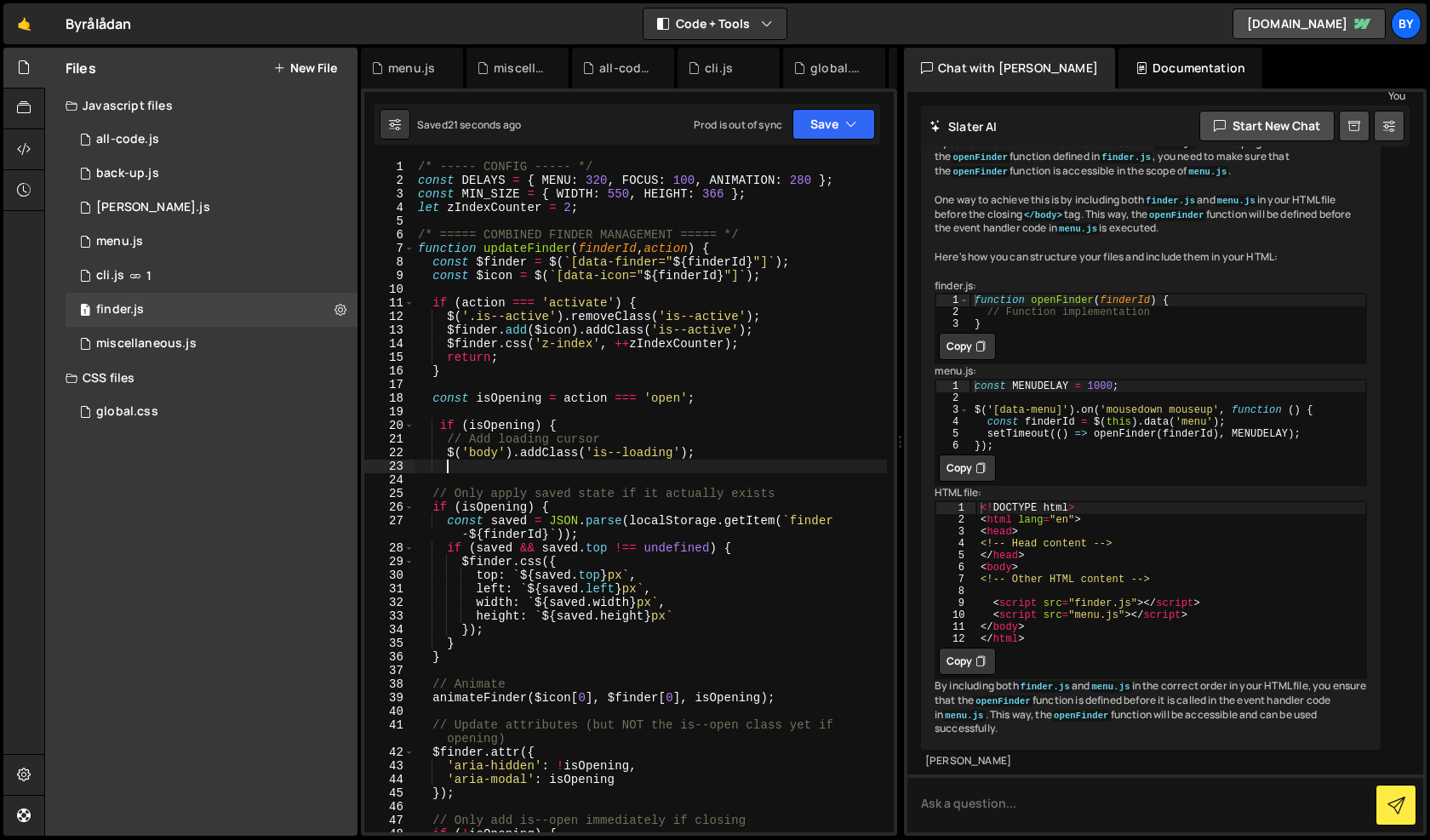
click at [496, 456] on div "/* ----- CONFIG ----- */ const DELAYS = { MENU : 320 , FOCUS : 100 , ANIMATION …" at bounding box center [651, 509] width 473 height 700
click at [486, 458] on div "/* ----- CONFIG ----- */ const DELAYS = { MENU : 320 , FOCUS : 100 , ANIMATION …" at bounding box center [651, 509] width 473 height 700
type textarea "$('.screen-w').addClass('is--loading');"
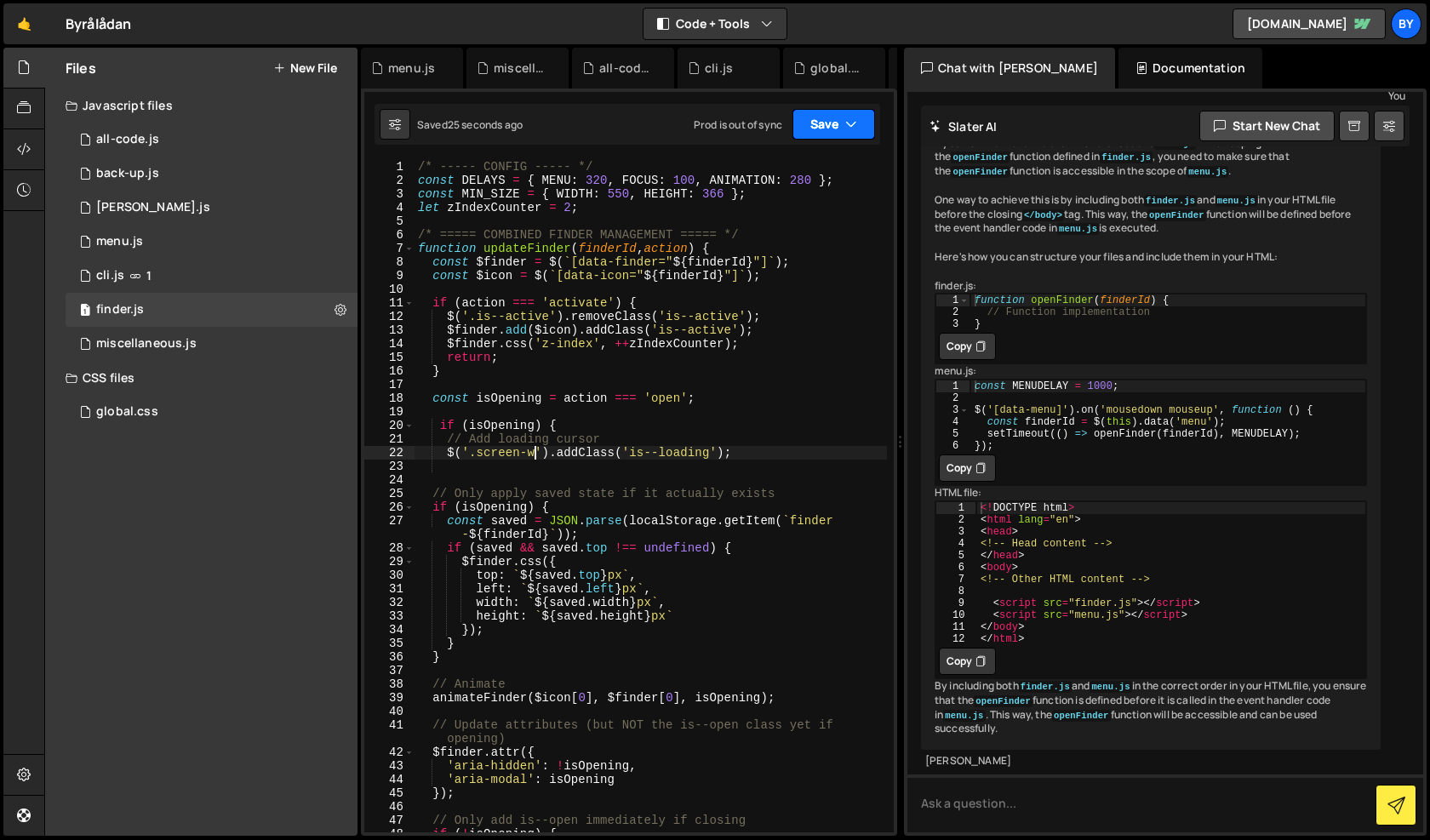
click at [856, 125] on icon "button" at bounding box center [851, 124] width 12 height 17
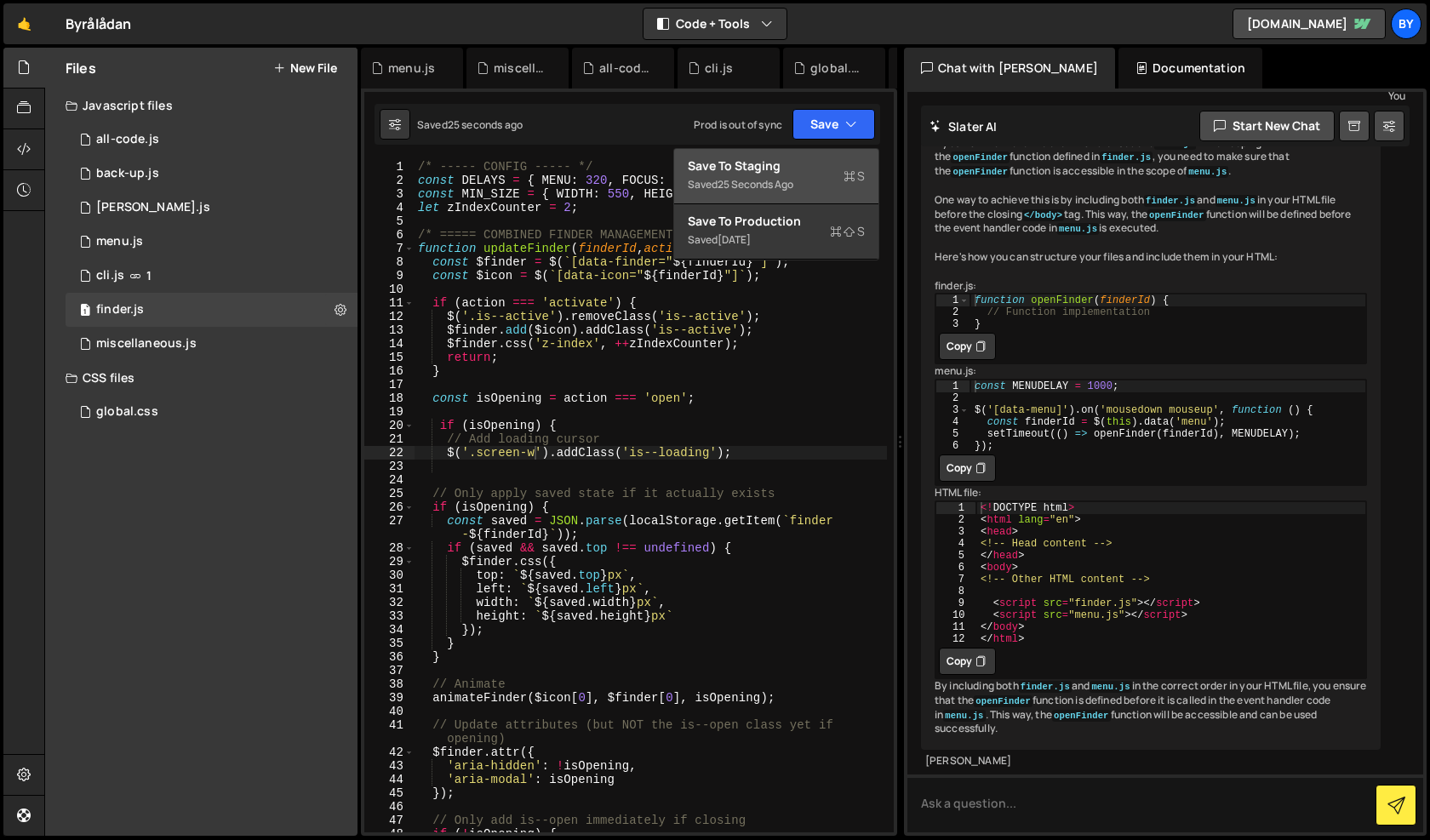
click at [829, 175] on div "Saved 25 seconds ago" at bounding box center [777, 184] width 177 height 21
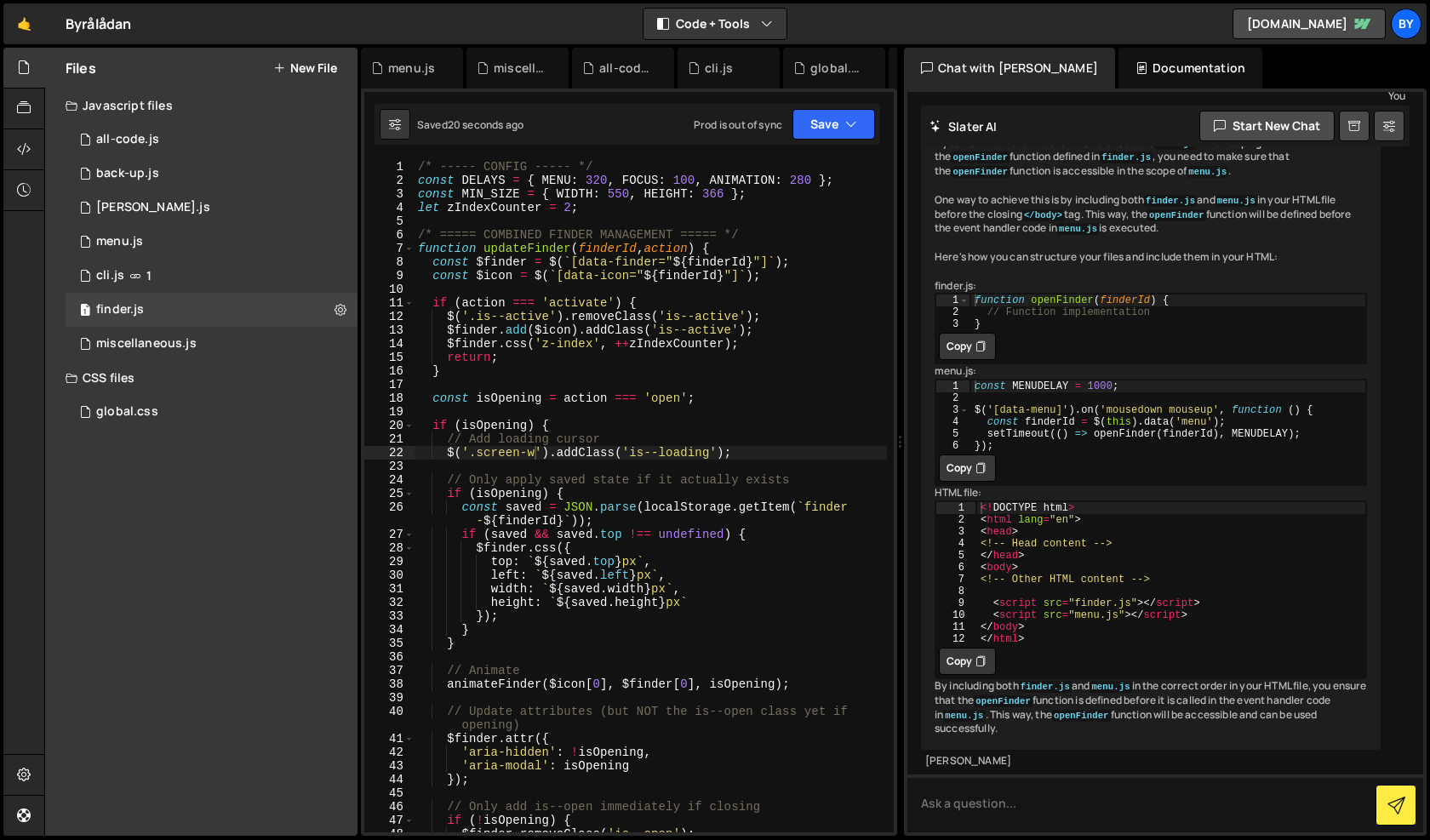
click at [574, 461] on div "/* ----- CONFIG ----- */ const DELAYS = { MENU : 320 , FOCUS : 100 , ANIMATION …" at bounding box center [651, 509] width 473 height 700
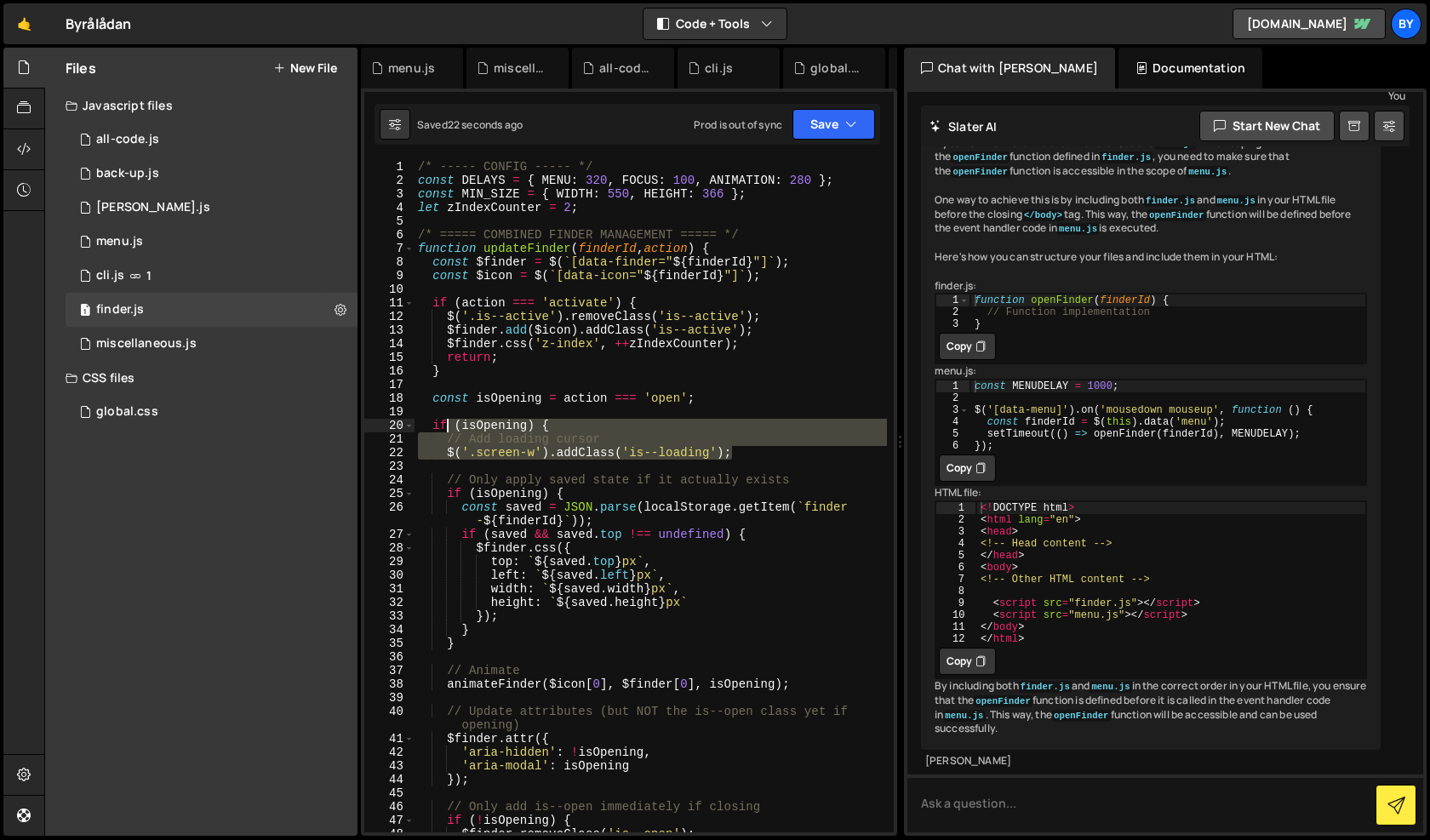
drag, startPoint x: 748, startPoint y: 453, endPoint x: 411, endPoint y: 406, distance: 340.3
click at [414, 412] on div "1 2 3 4 5 6 7 8 9 10 11 12 13 14 15 16 17 18 19 20 21 22 23 24 25 26 27 28 29 3…" at bounding box center [629, 496] width 530 height 673
type textarea "if (isOpening) {"
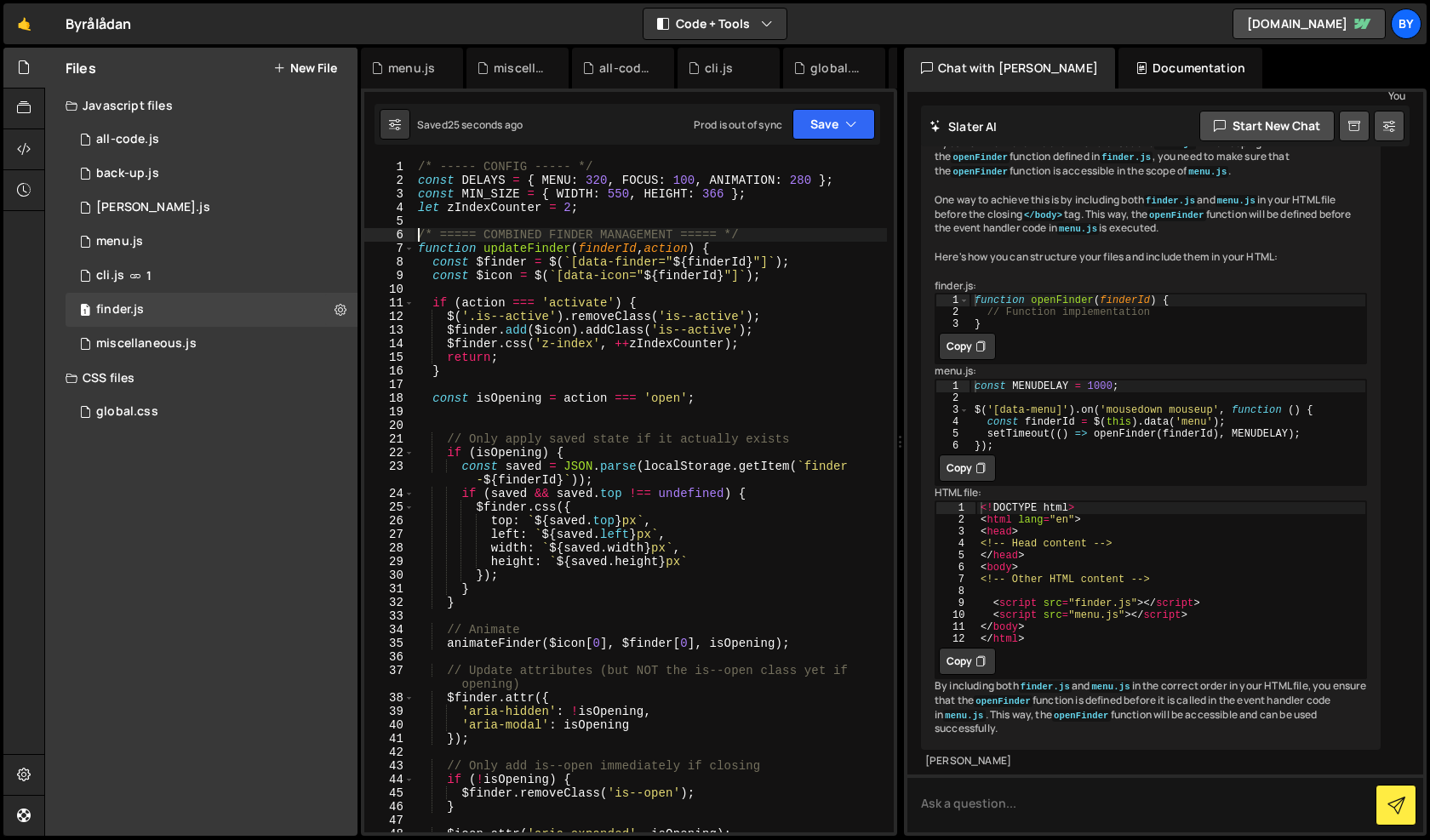
click at [417, 239] on div "/* ----- CONFIG ----- */ const DELAYS = { MENU : 320 , FOCUS : 100 , ANIMATION …" at bounding box center [651, 509] width 473 height 700
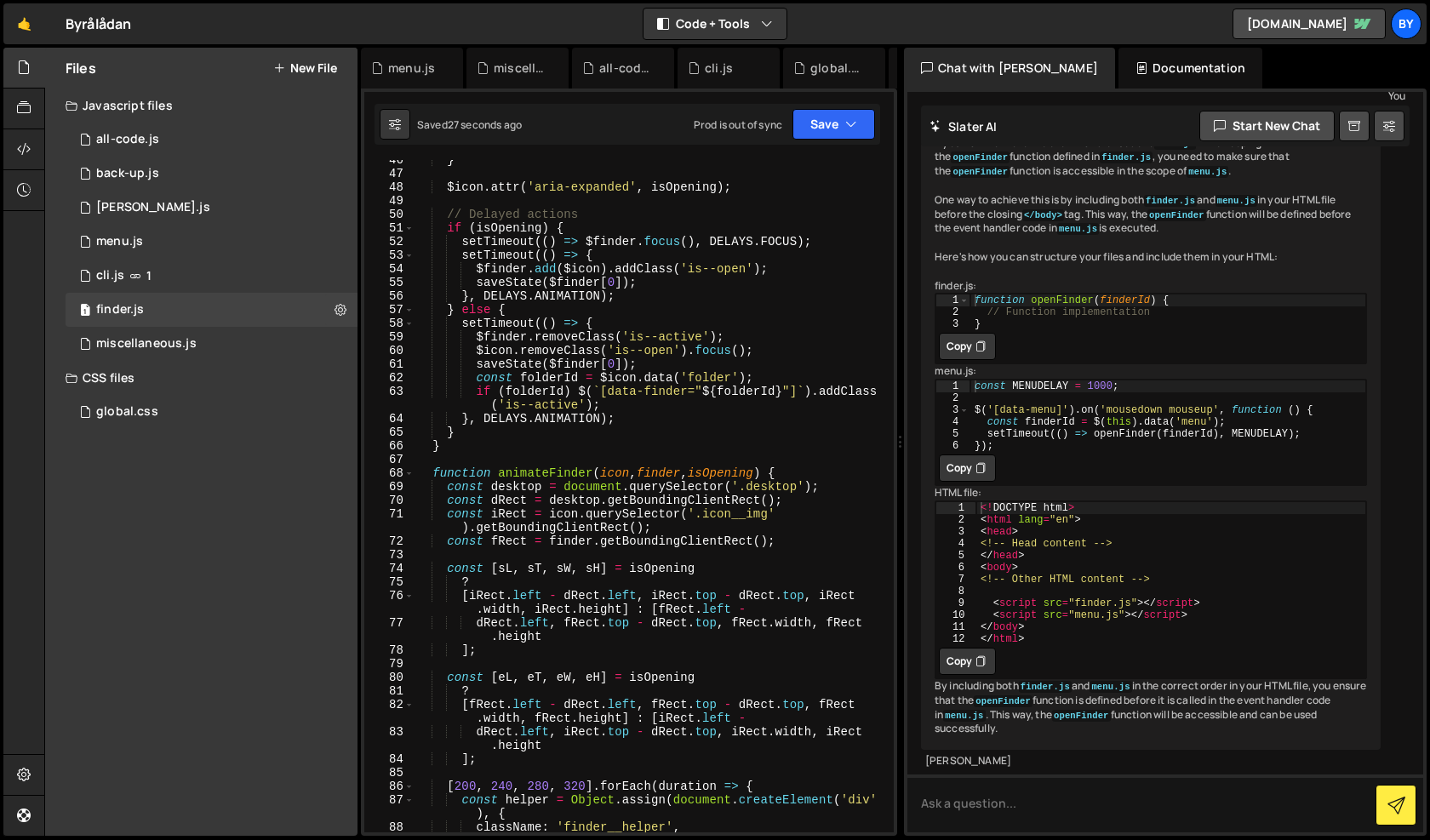
scroll to position [568, 0]
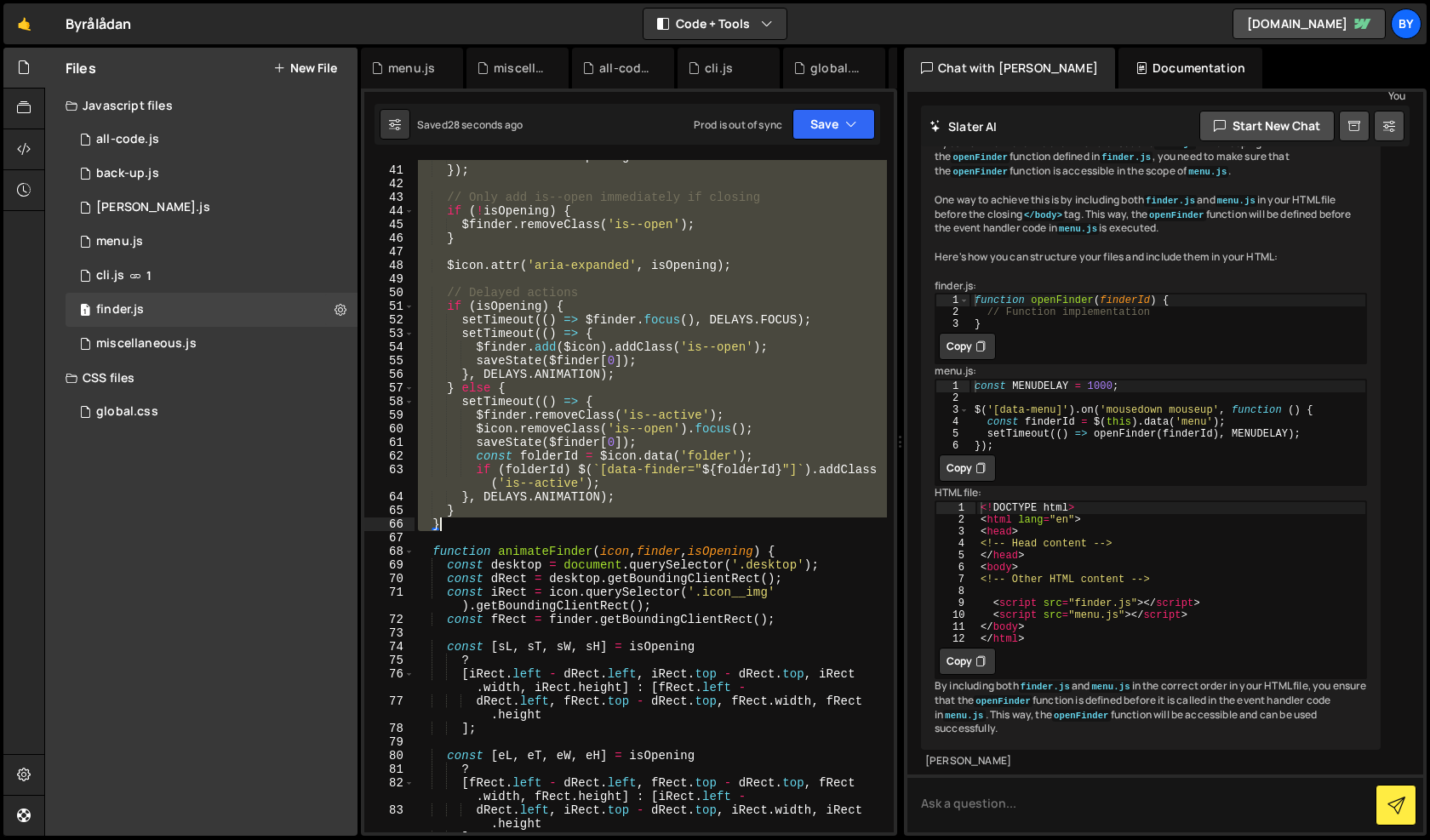
click at [504, 523] on div "'aria-modal' : isOpening }) ; // Only add is--open immediately if closing if ( …" at bounding box center [651, 500] width 473 height 700
type textarea "} }"
paste textarea
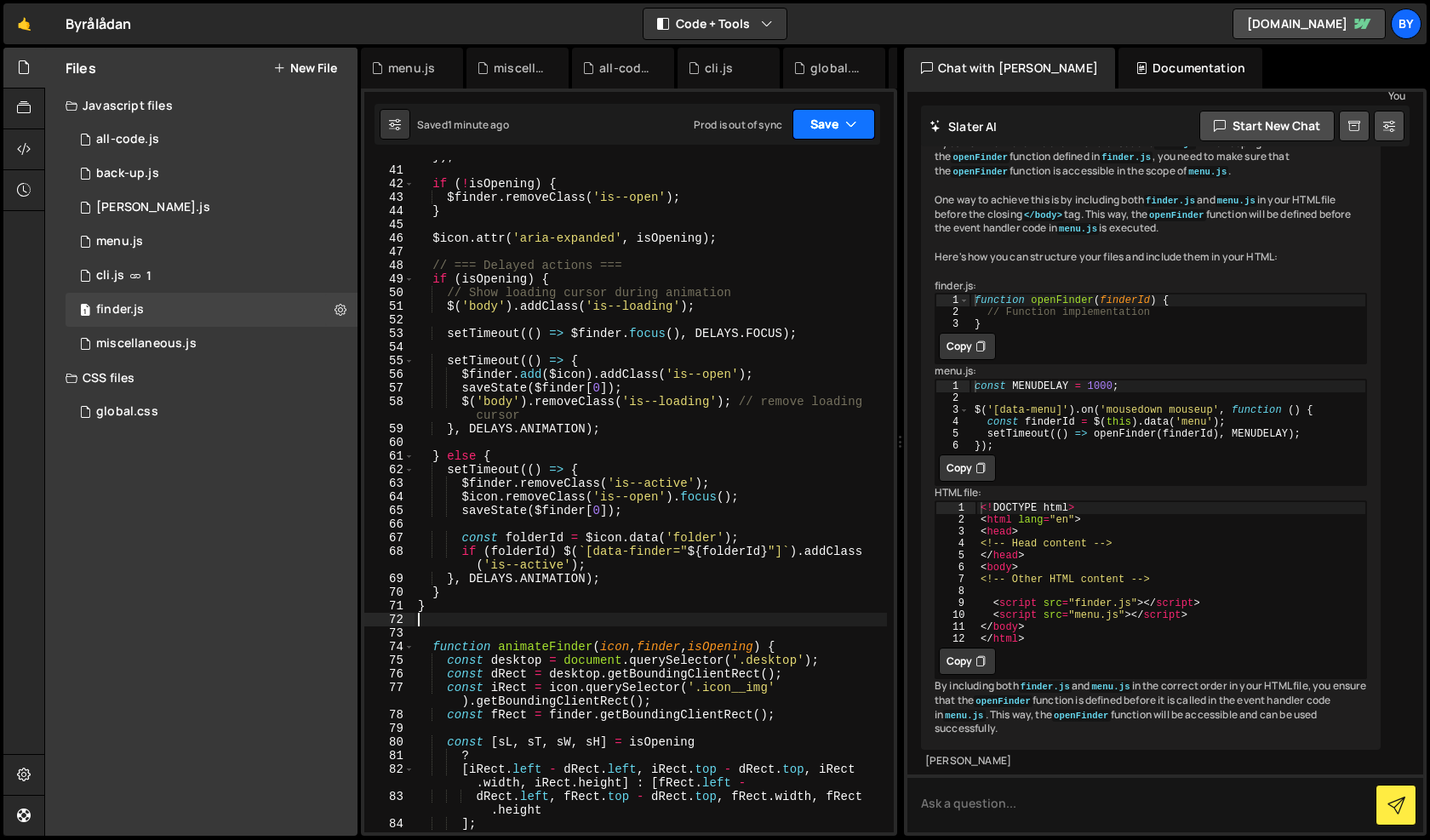
click at [835, 130] on button "Save" at bounding box center [834, 124] width 82 height 30
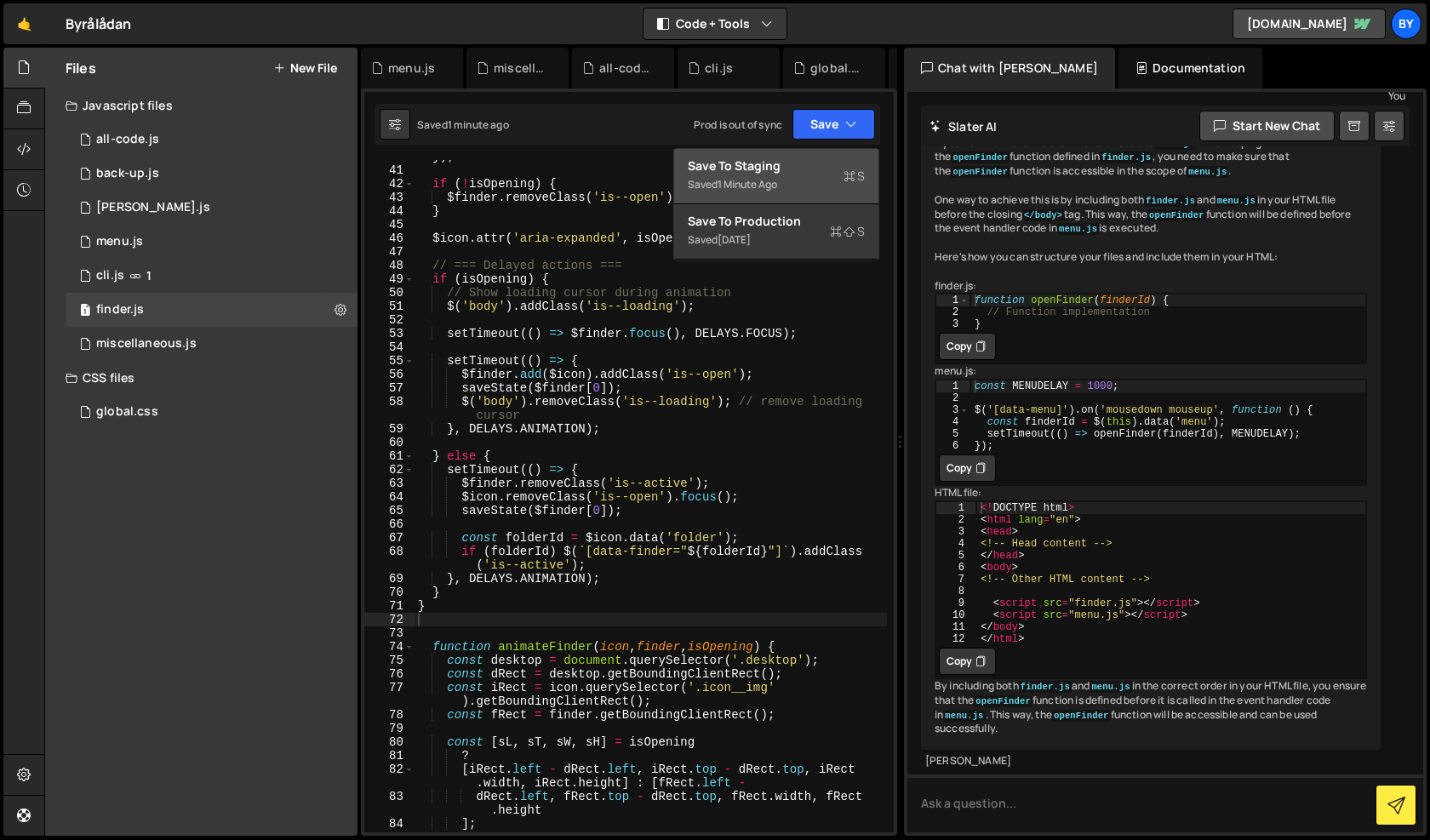
click at [822, 169] on div "Save to Staging S" at bounding box center [777, 165] width 177 height 17
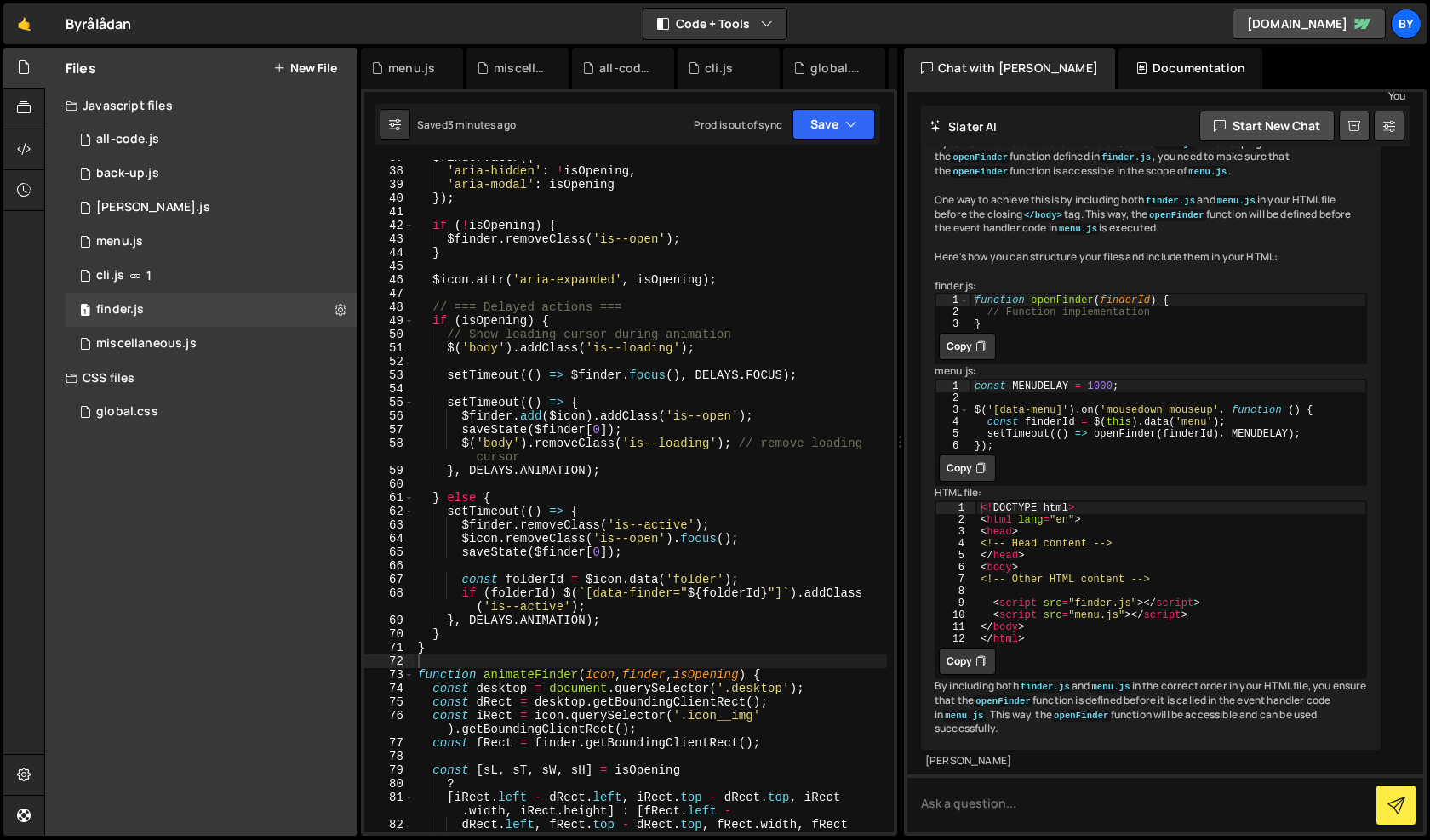
scroll to position [0, 0]
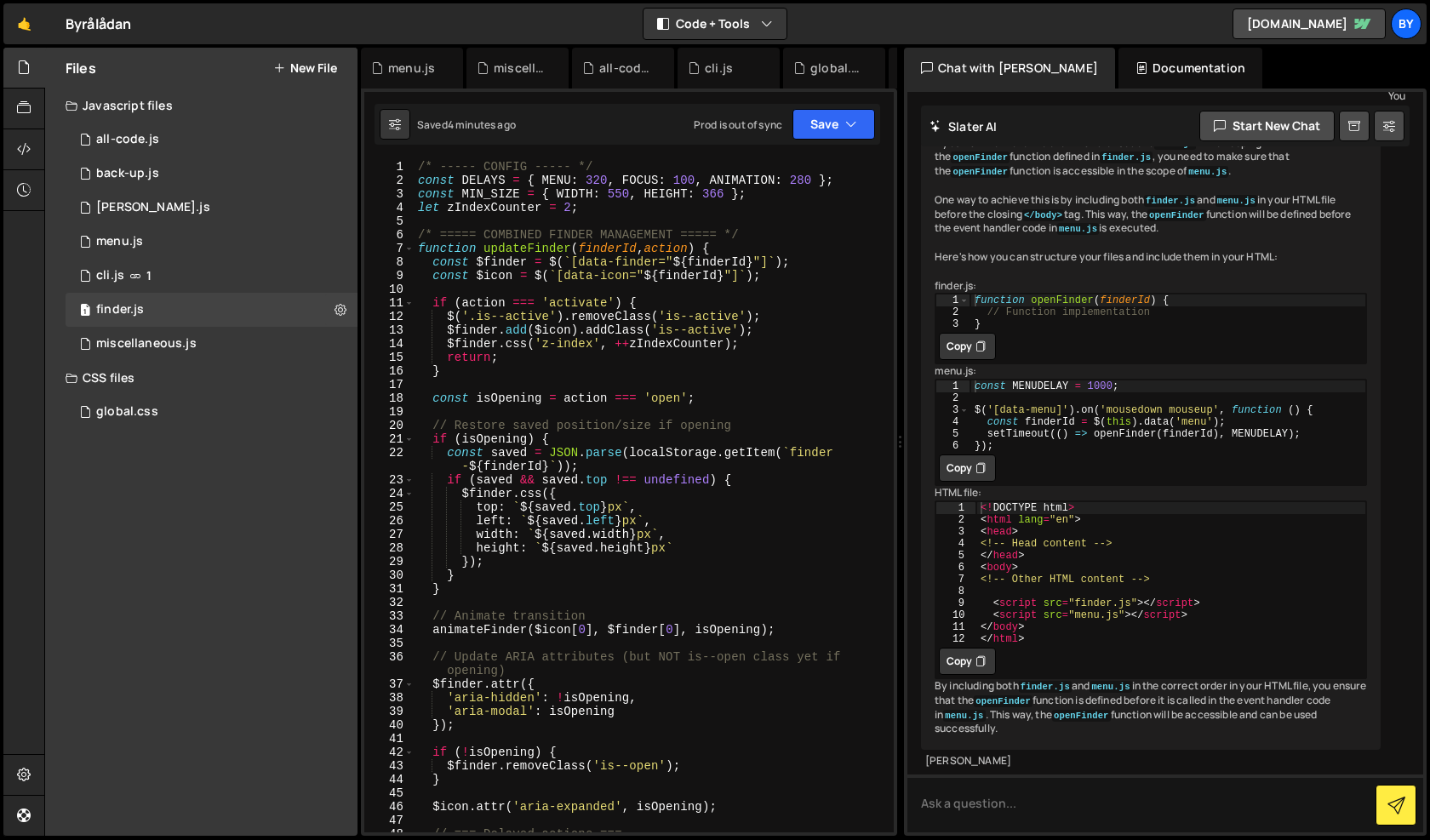
click at [809, 182] on div "/* ----- CONFIG ----- */ const DELAYS = { MENU : 320 , FOCUS : 100 , ANIMATION …" at bounding box center [651, 509] width 473 height 700
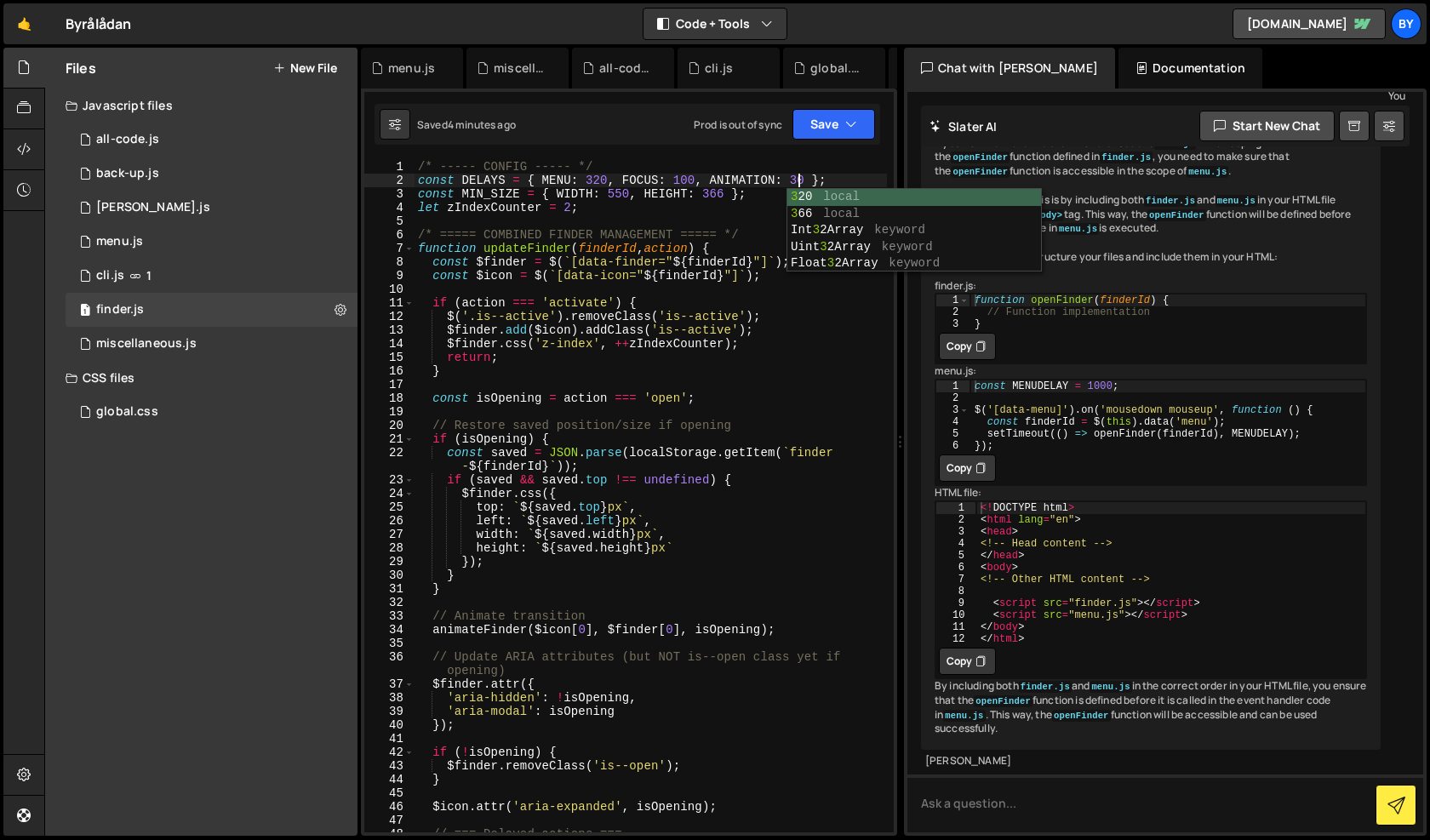
scroll to position [0, 27]
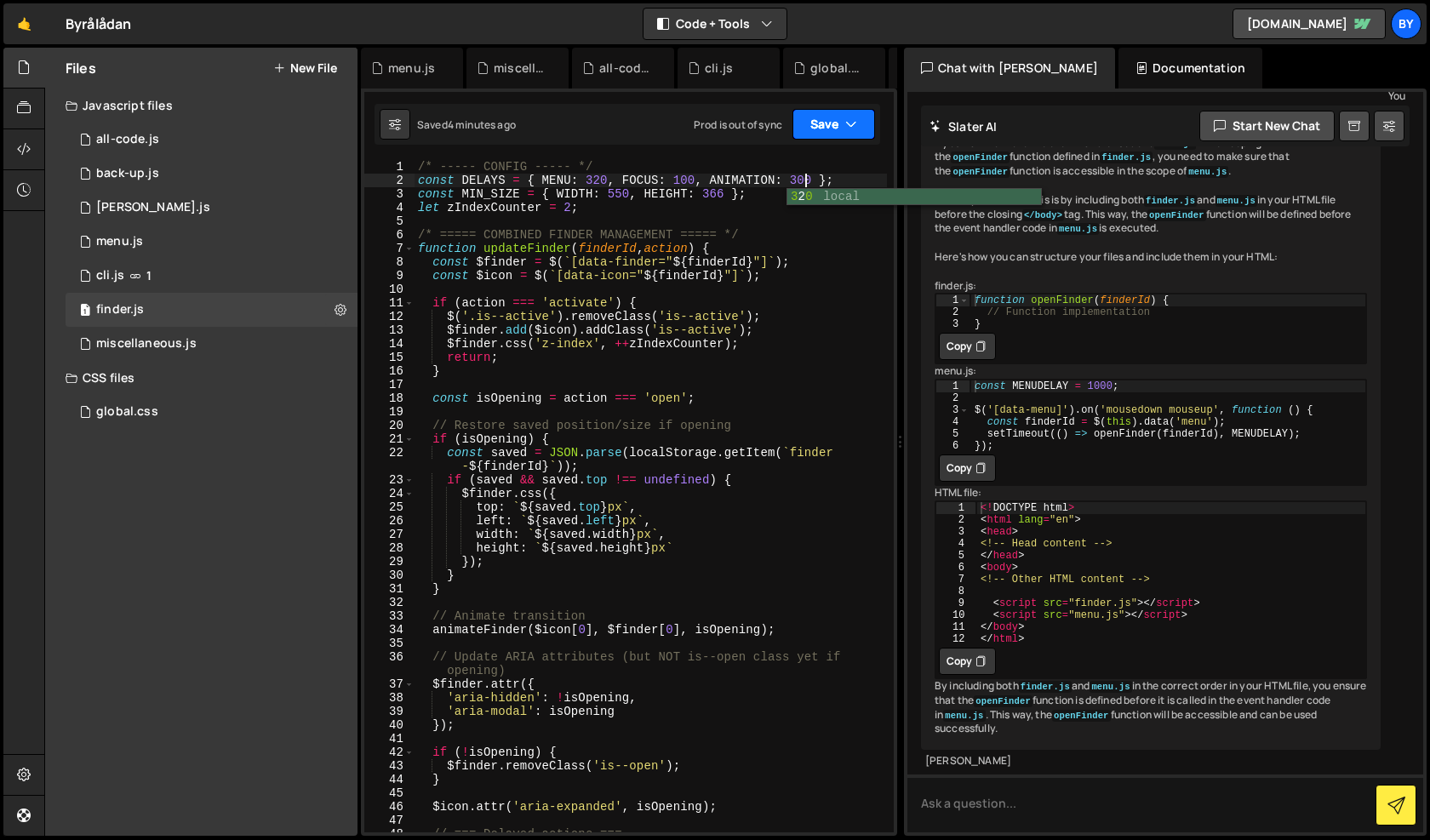
type textarea "const DELAYS = { MENU: 320, FOCUS: 100, ANIMATION: 300 };"
click at [861, 136] on button "Save" at bounding box center [834, 124] width 82 height 30
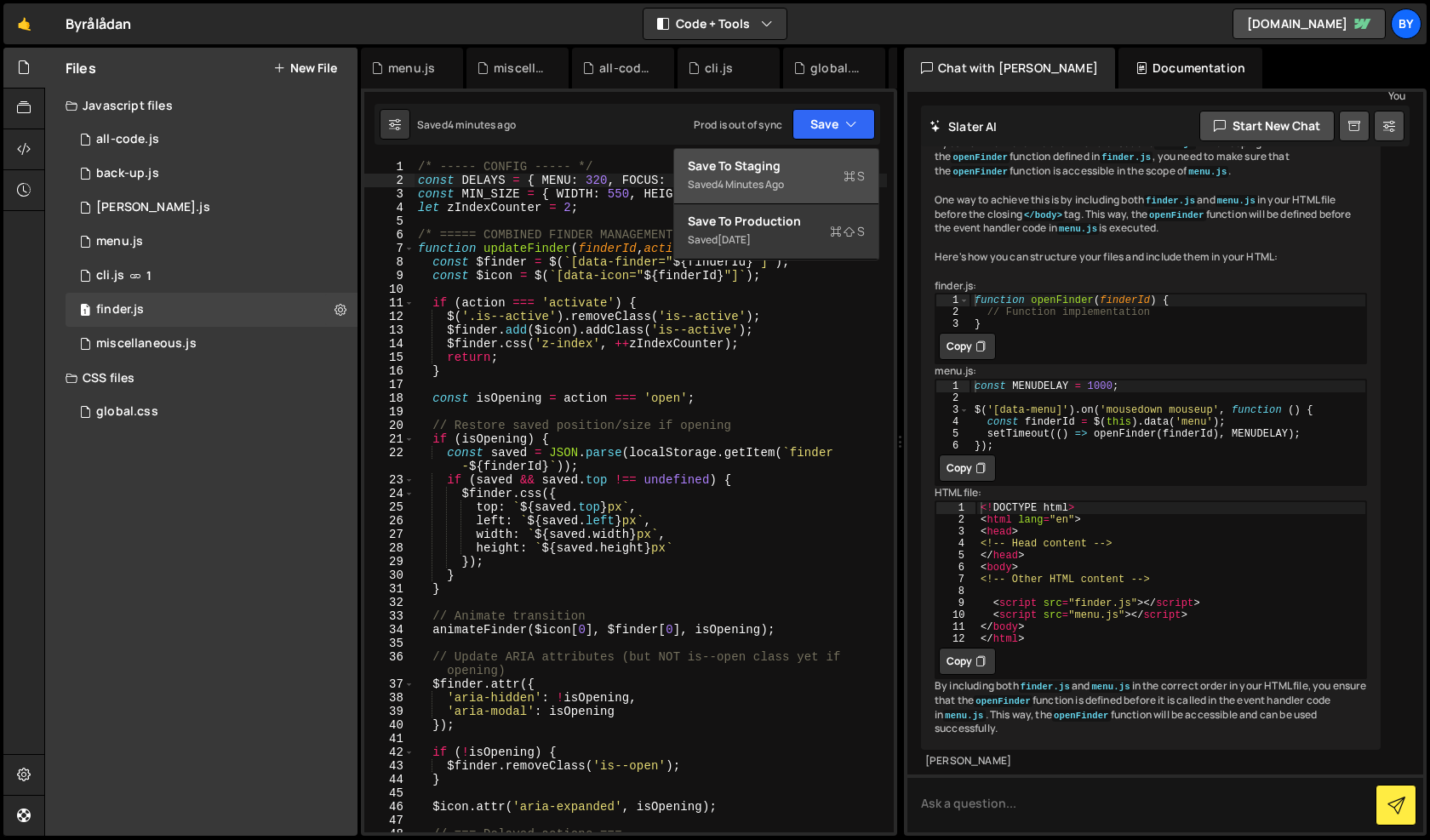
click at [846, 175] on icon at bounding box center [849, 176] width 12 height 17
